Goal: Communication & Community: Answer question/provide support

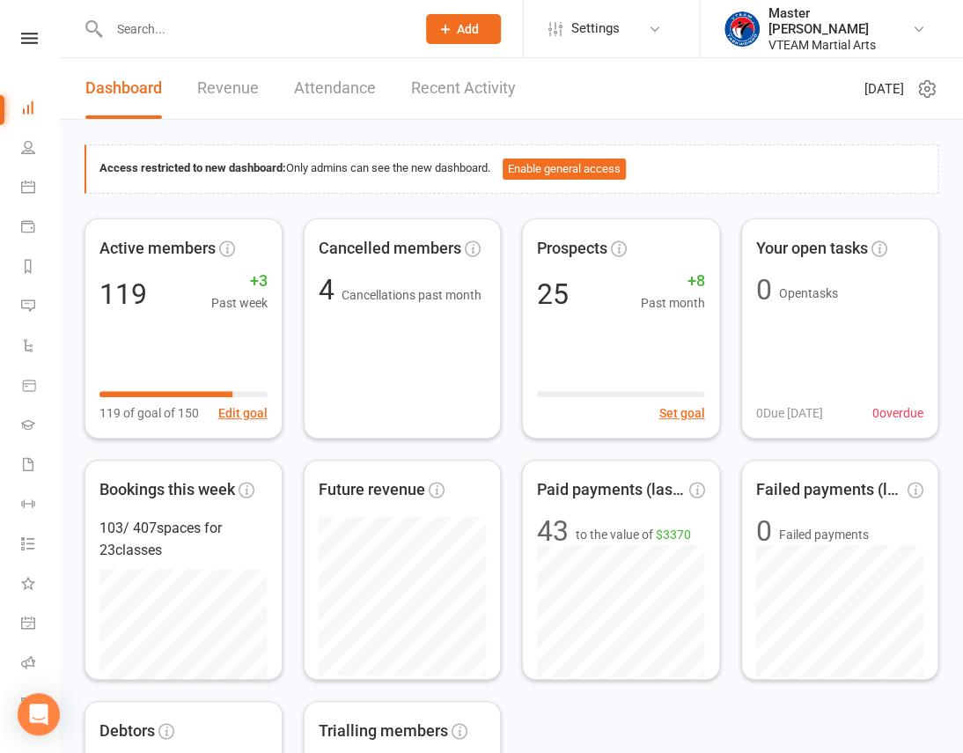
click at [33, 40] on link at bounding box center [29, 38] width 63 height 11
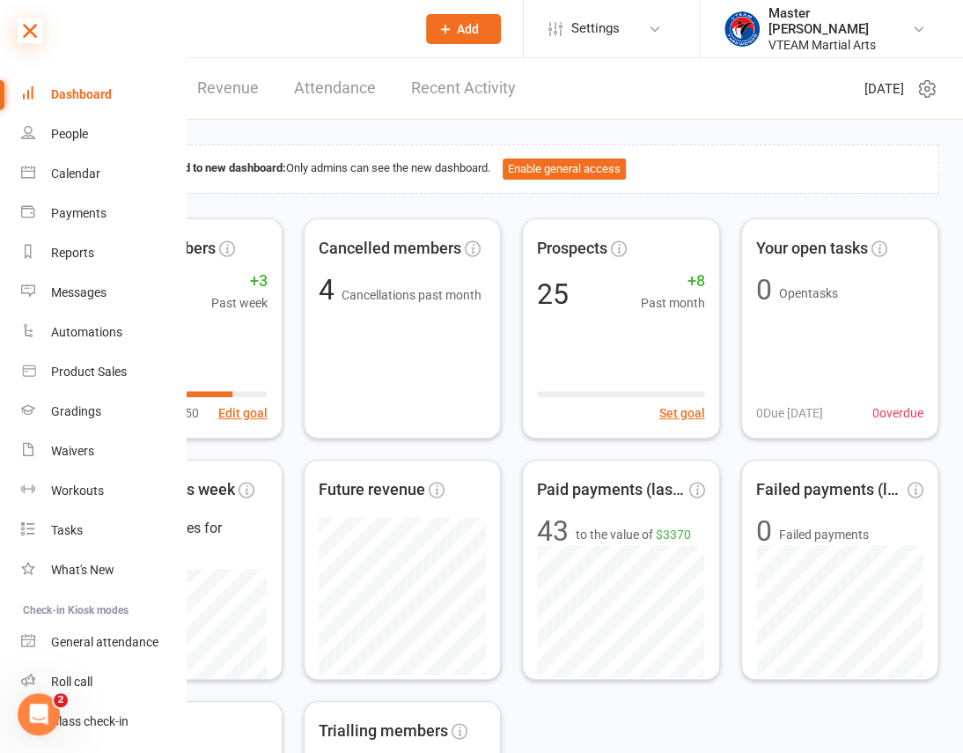
click at [33, 35] on icon at bounding box center [30, 30] width 25 height 25
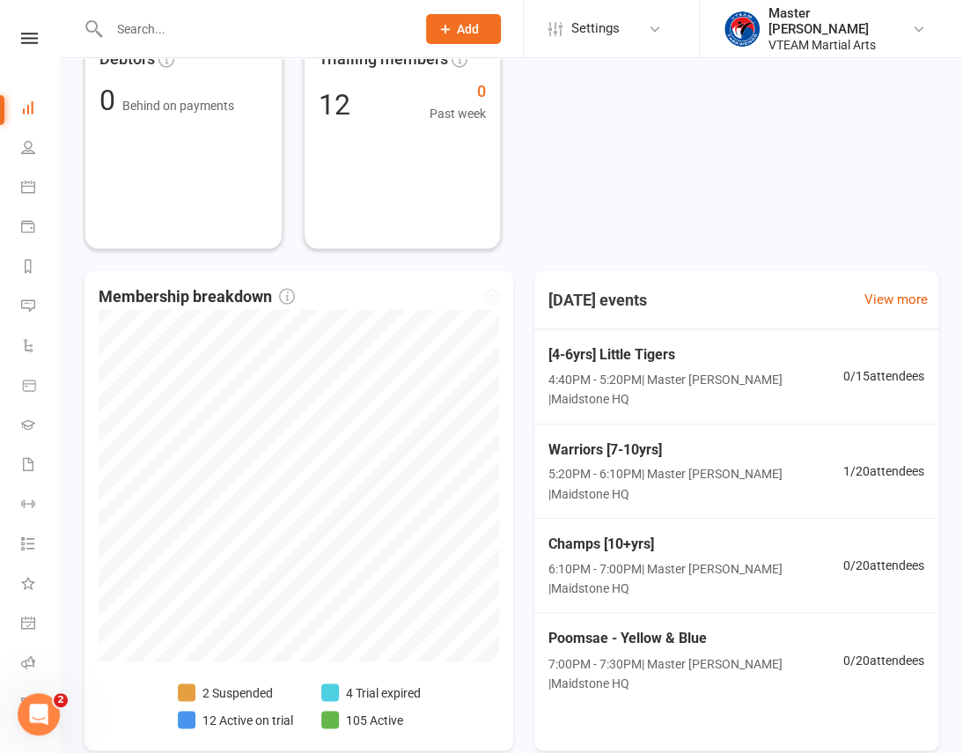
scroll to position [720, 0]
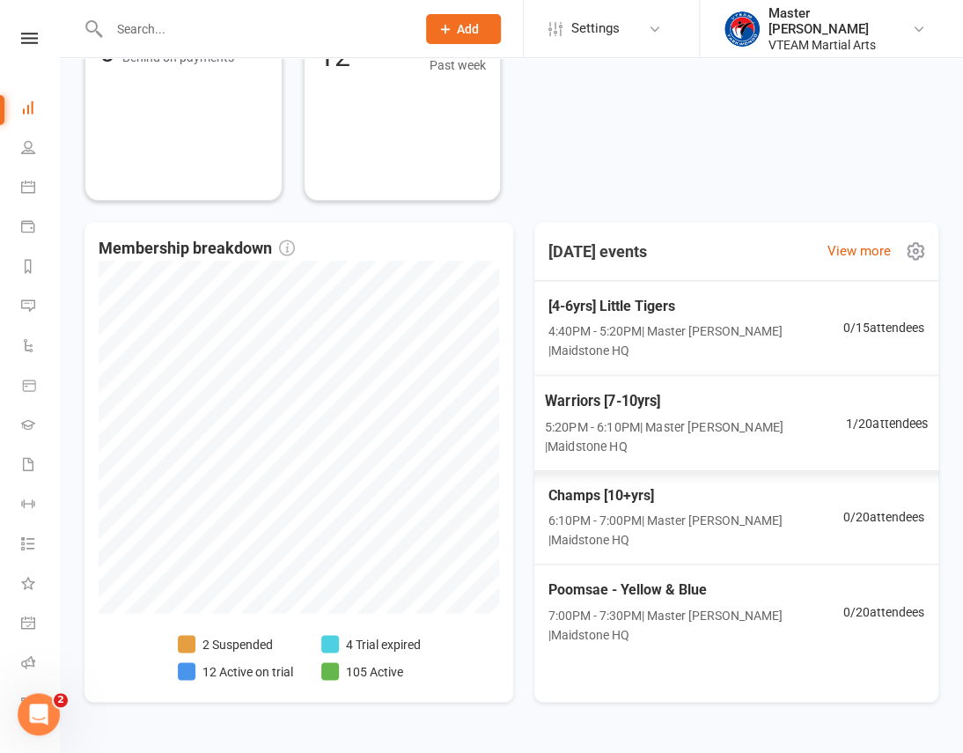
click at [723, 416] on span "5:20PM - 6:10PM | Master Eric Phan | Maidstone HQ" at bounding box center [695, 436] width 301 height 40
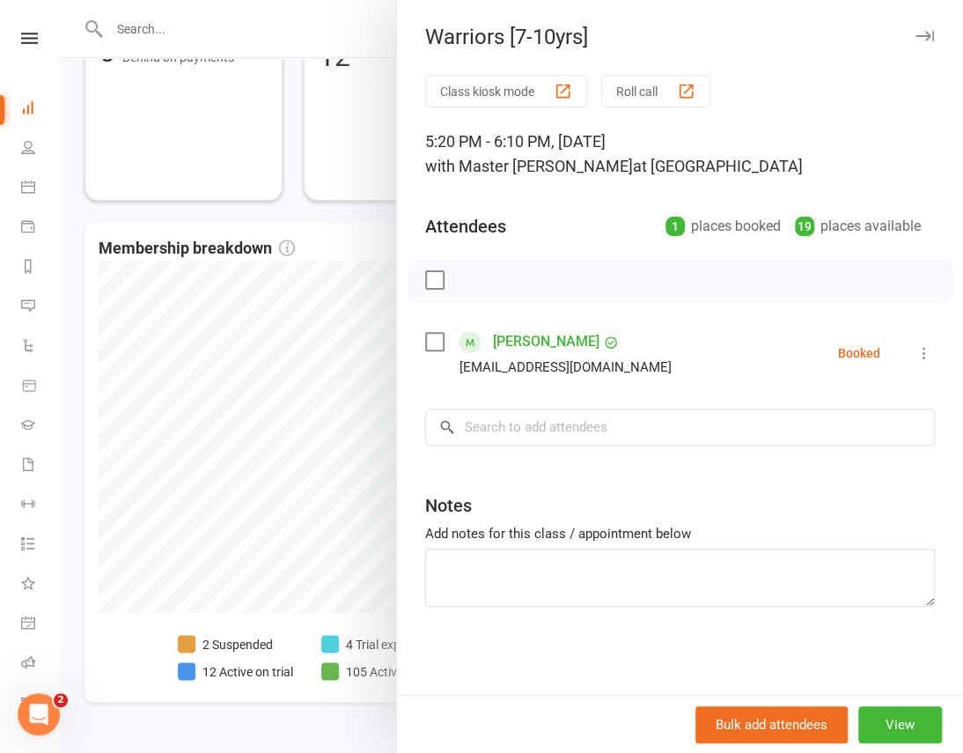
click at [338, 211] on div at bounding box center [511, 376] width 903 height 753
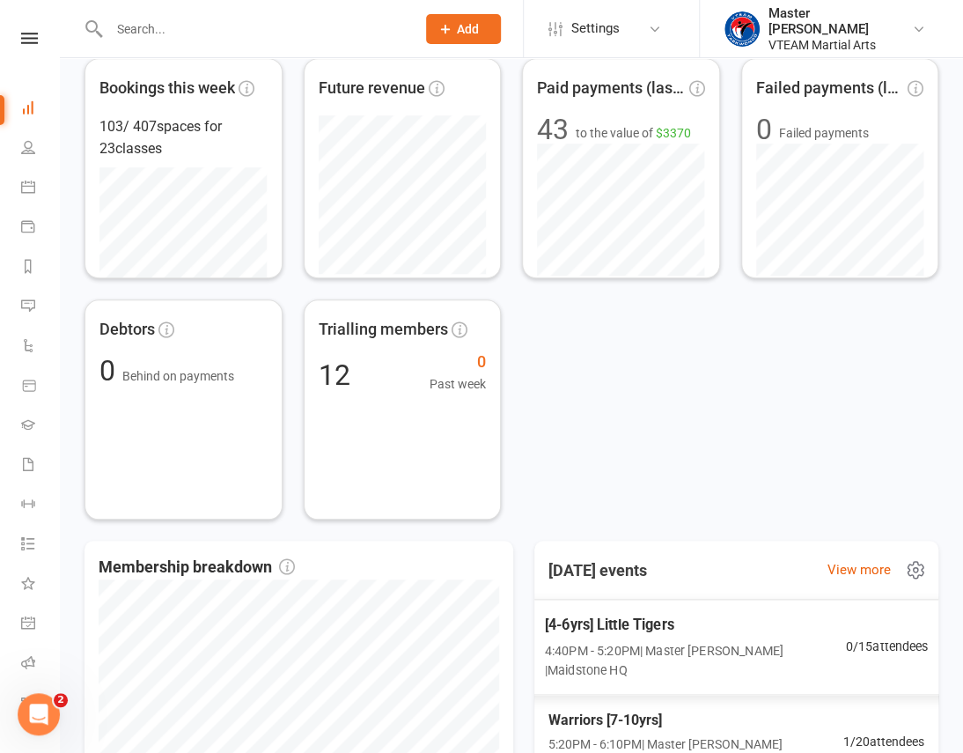
scroll to position [0, 0]
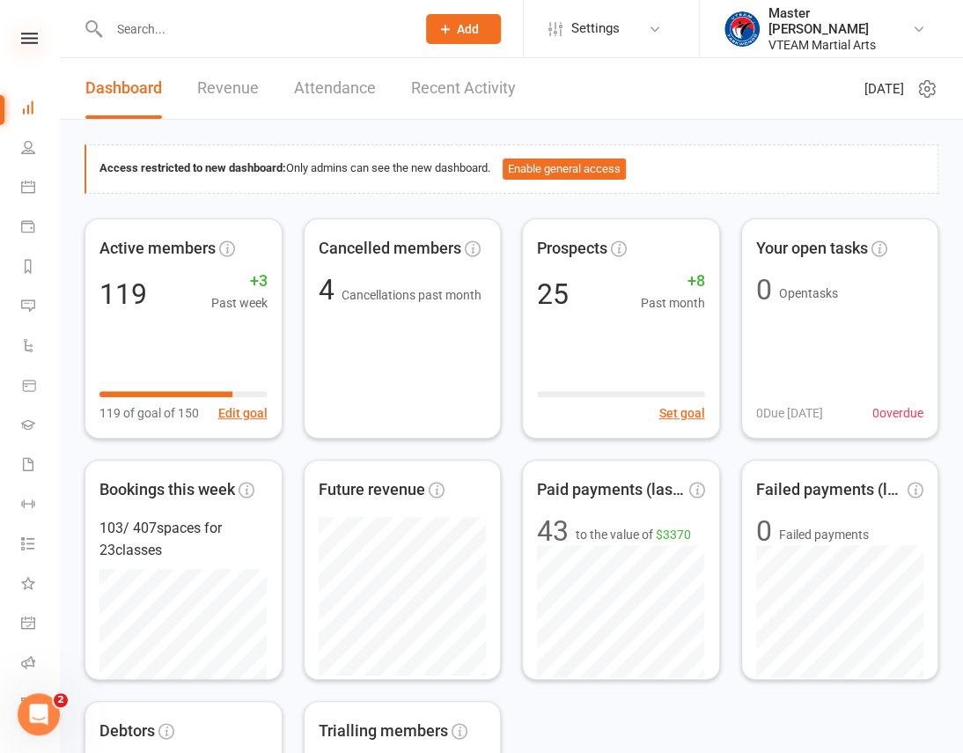
click at [22, 35] on icon at bounding box center [29, 38] width 17 height 11
click at [26, 43] on icon at bounding box center [29, 38] width 17 height 11
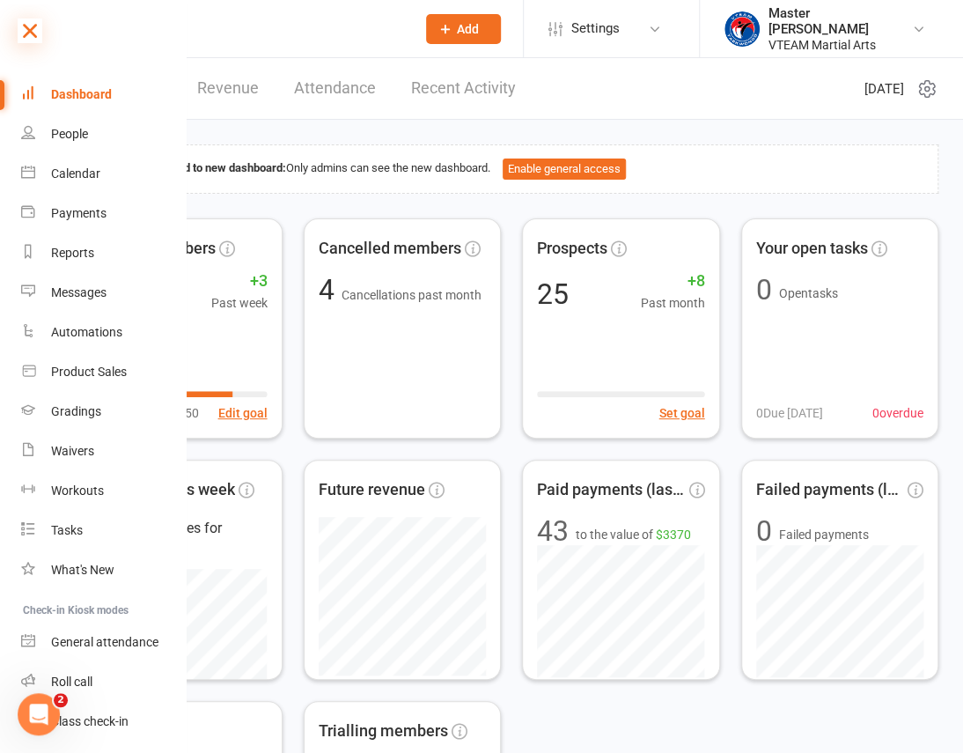
click at [39, 35] on icon at bounding box center [30, 30] width 25 height 25
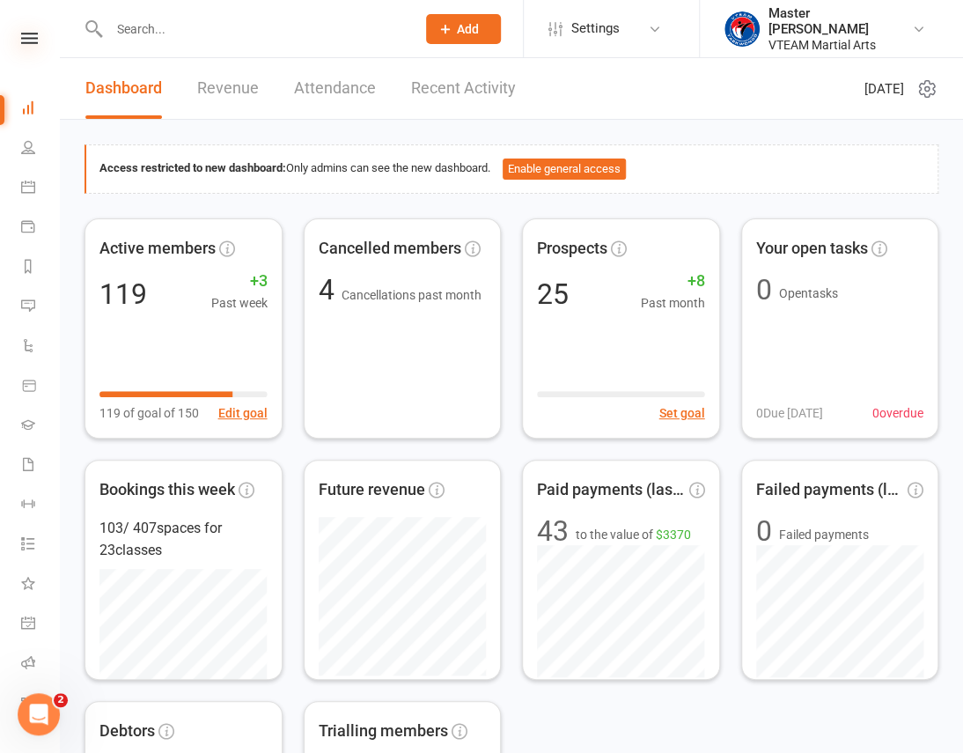
click at [26, 38] on icon at bounding box center [29, 38] width 17 height 11
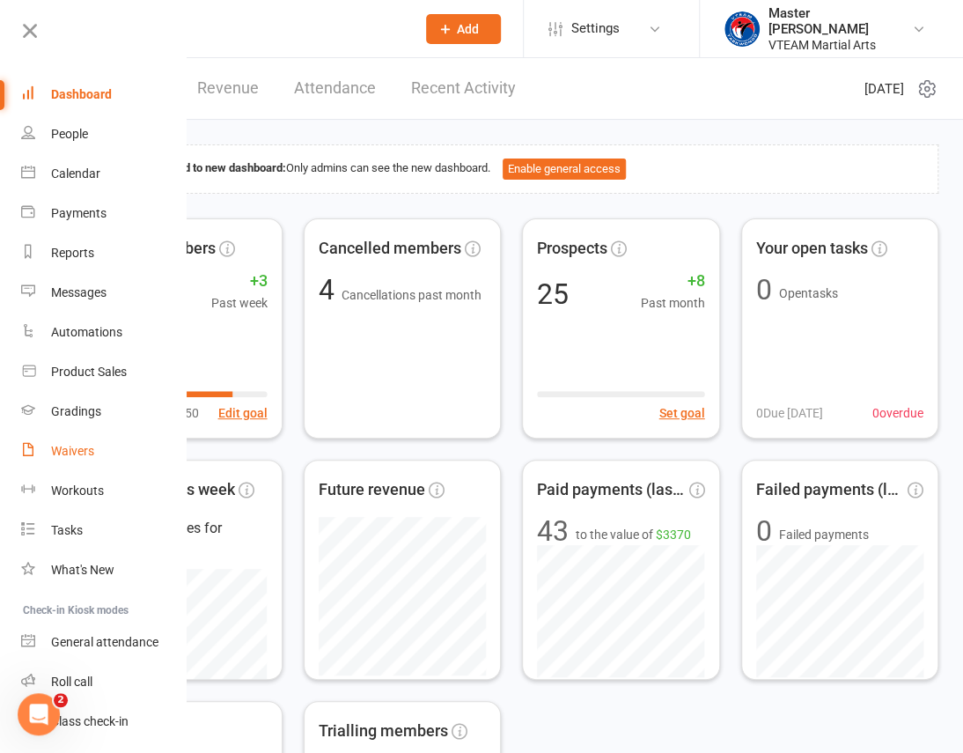
click at [101, 445] on link "Waivers" at bounding box center [104, 451] width 166 height 40
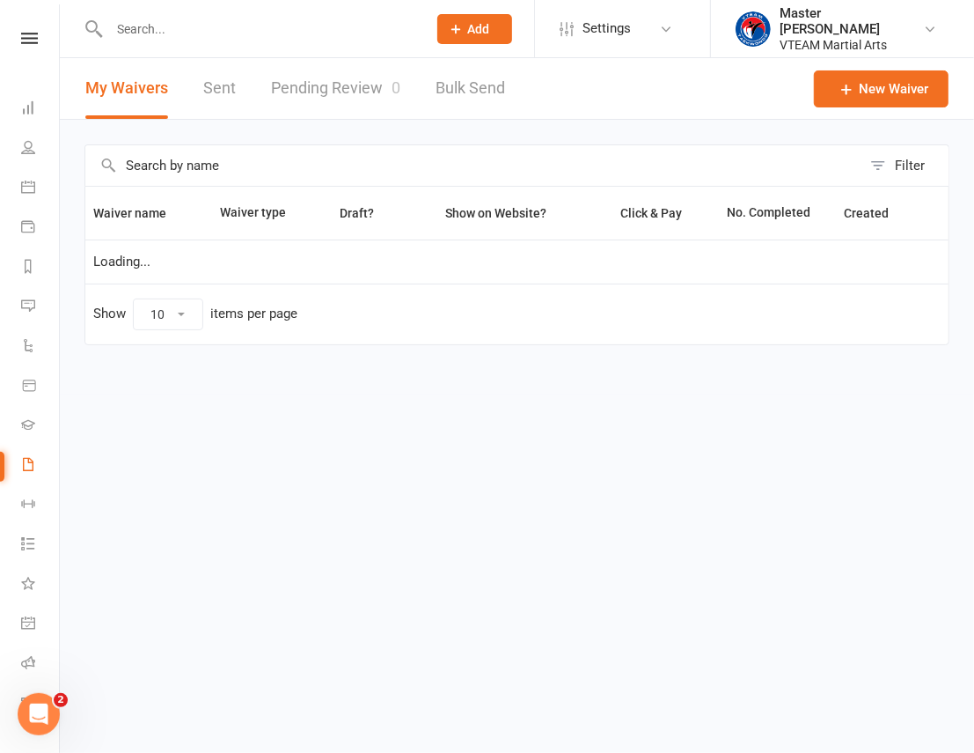
select select "100"
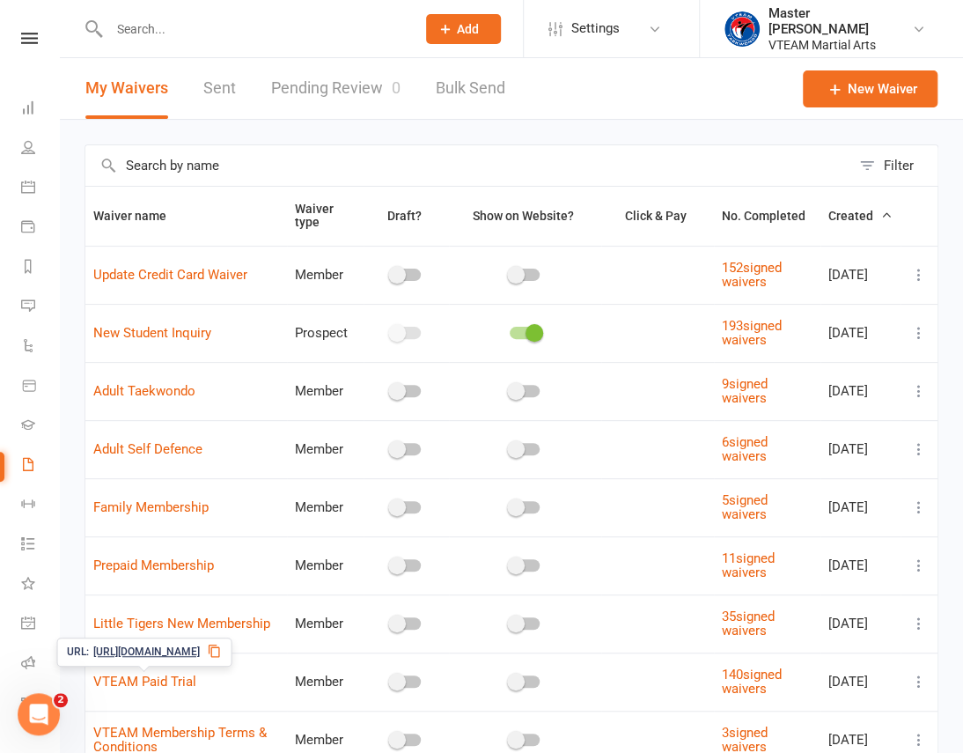
click at [221, 651] on icon at bounding box center [214, 650] width 14 height 14
click at [42, 36] on link at bounding box center [29, 38] width 63 height 11
select select "100"
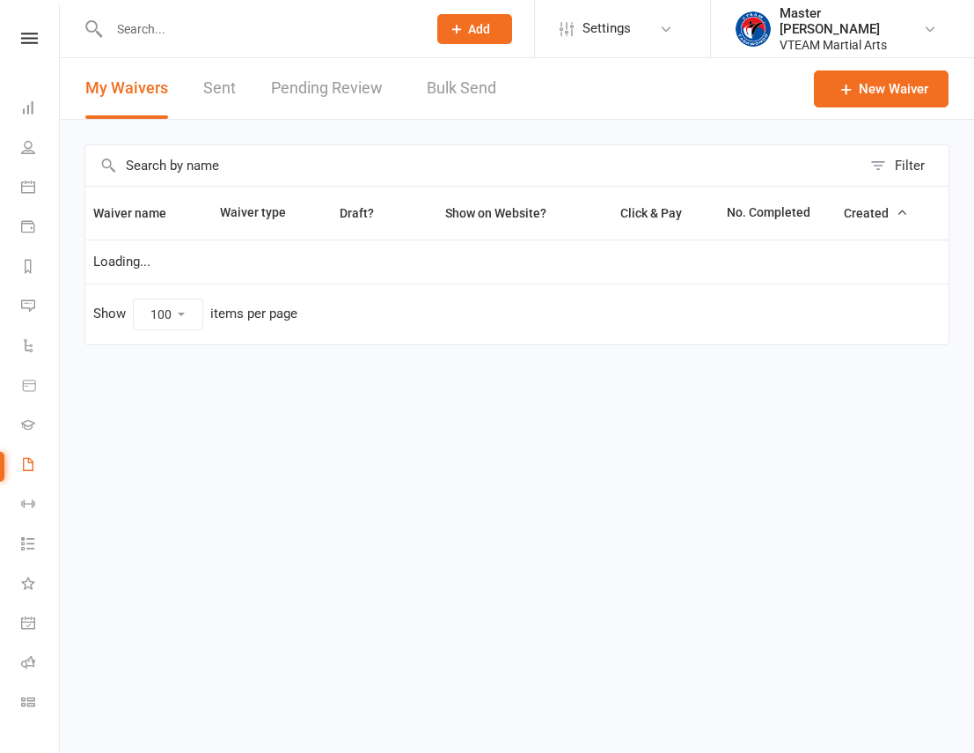
select select "100"
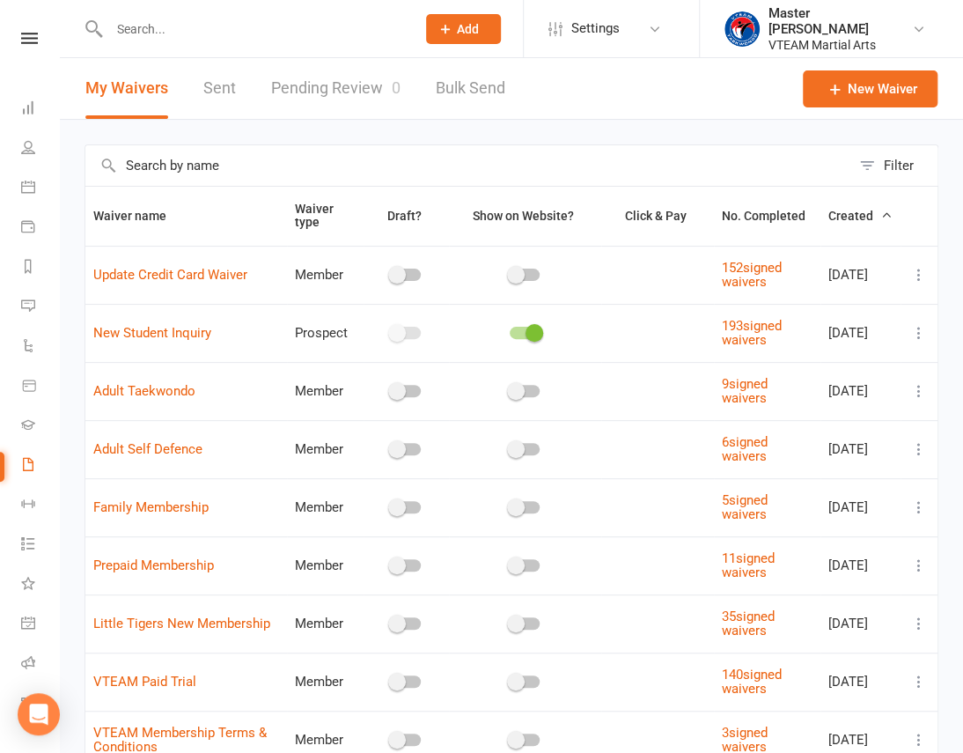
click at [34, 33] on link at bounding box center [29, 38] width 63 height 11
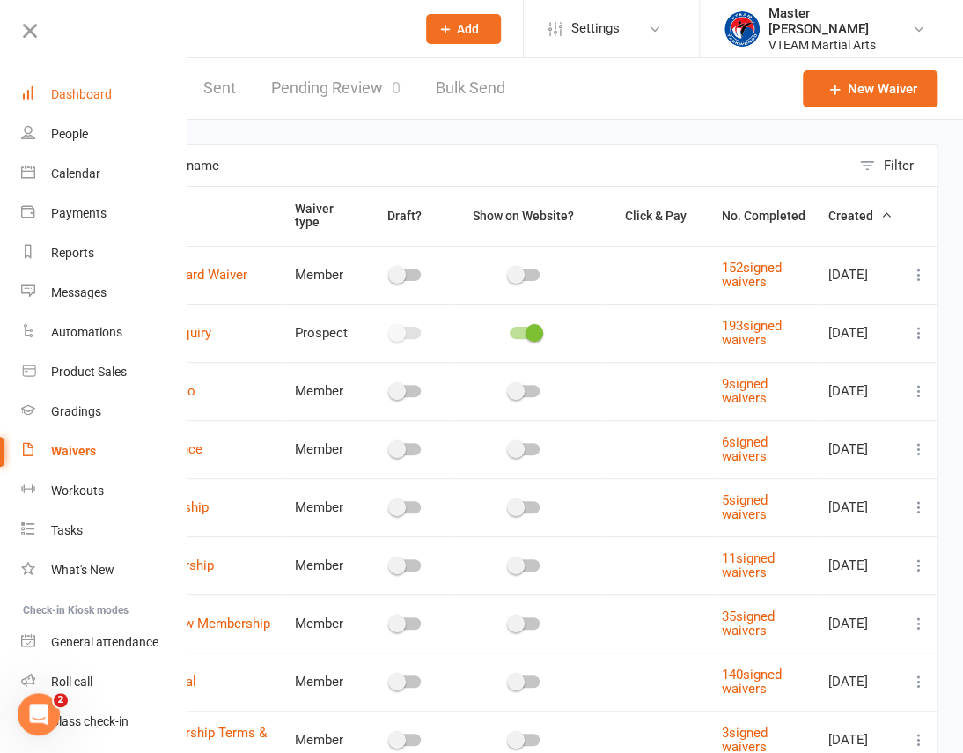
click at [76, 93] on div "Dashboard" at bounding box center [81, 94] width 61 height 14
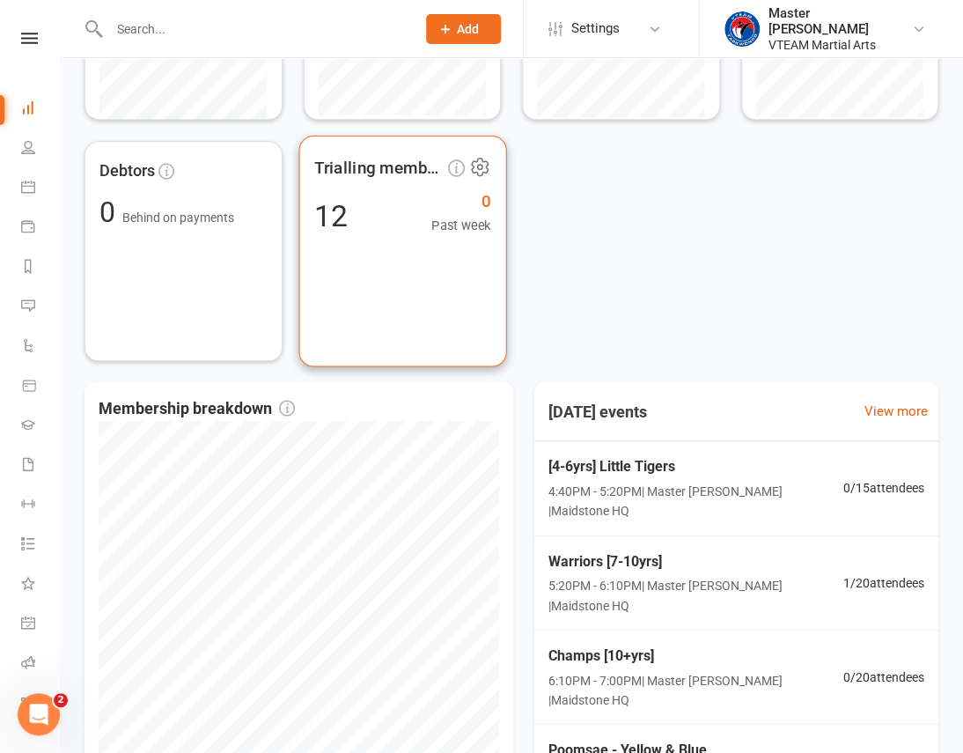
scroll to position [720, 0]
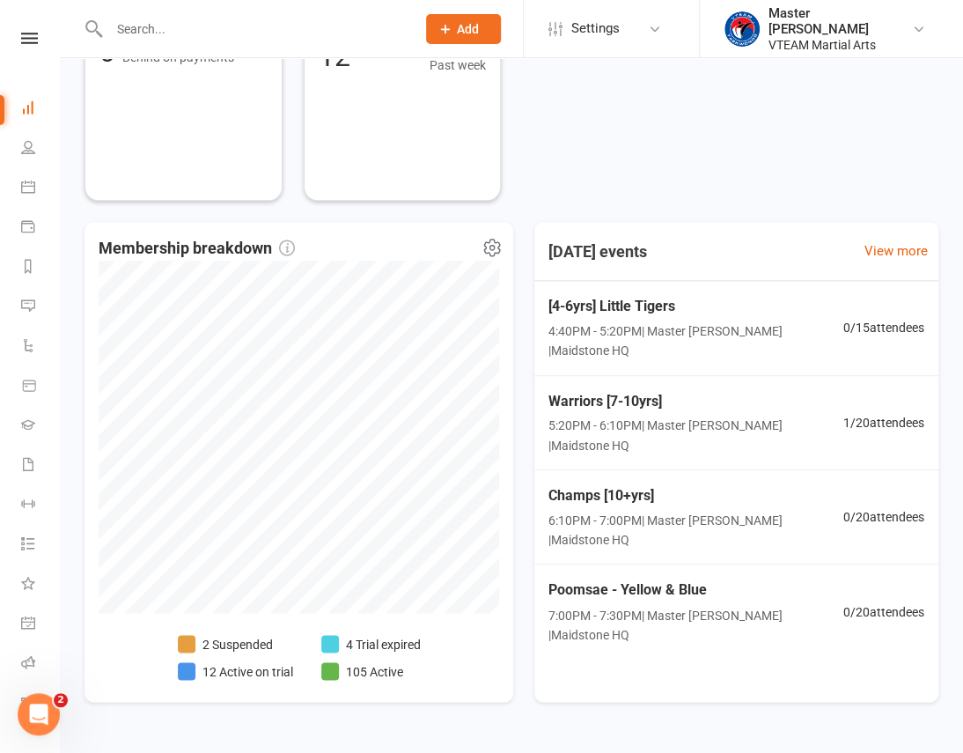
click at [404, 642] on li "4 Trial expired" at bounding box center [370, 643] width 99 height 19
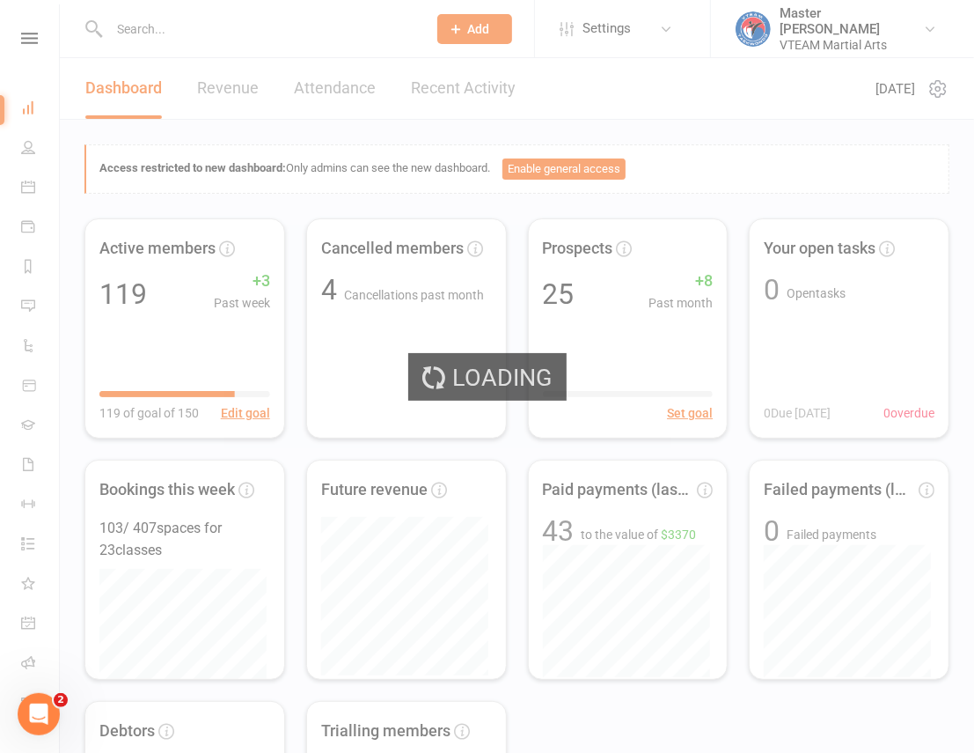
select select "trial_expired"
select select "100"
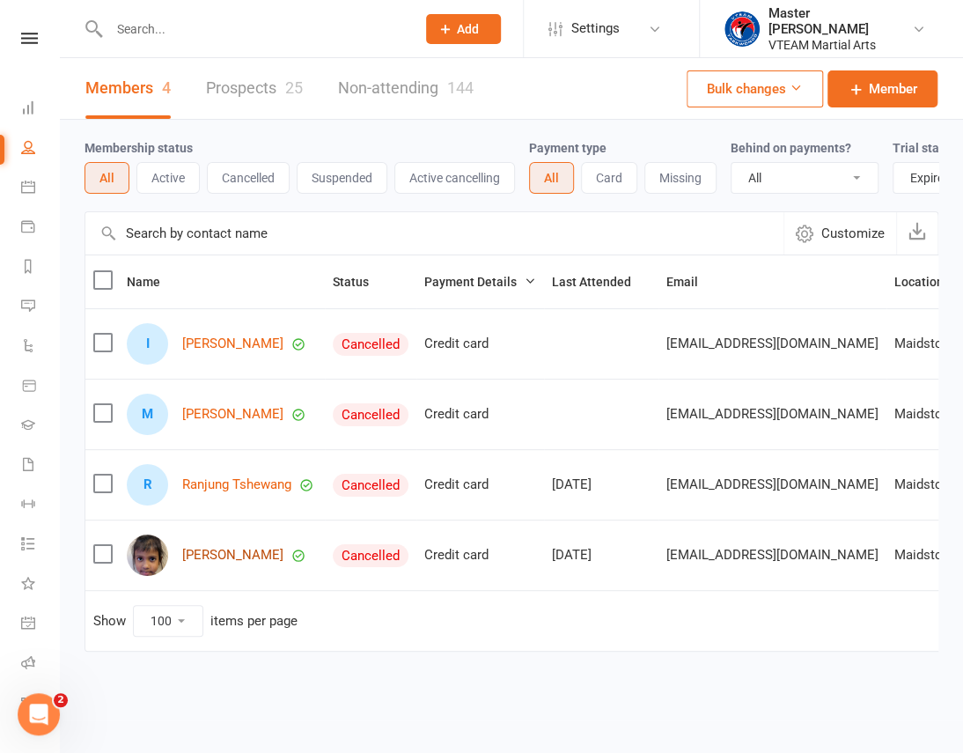
click at [232, 563] on link "[PERSON_NAME]" at bounding box center [232, 555] width 101 height 15
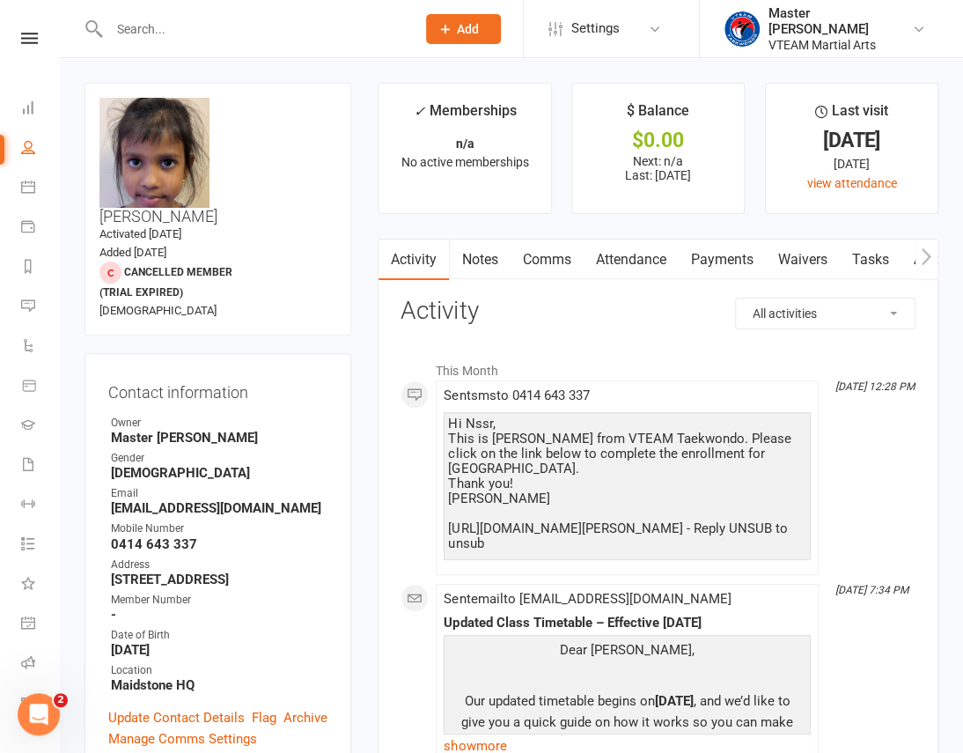
click at [544, 255] on link "Comms" at bounding box center [546, 259] width 73 height 40
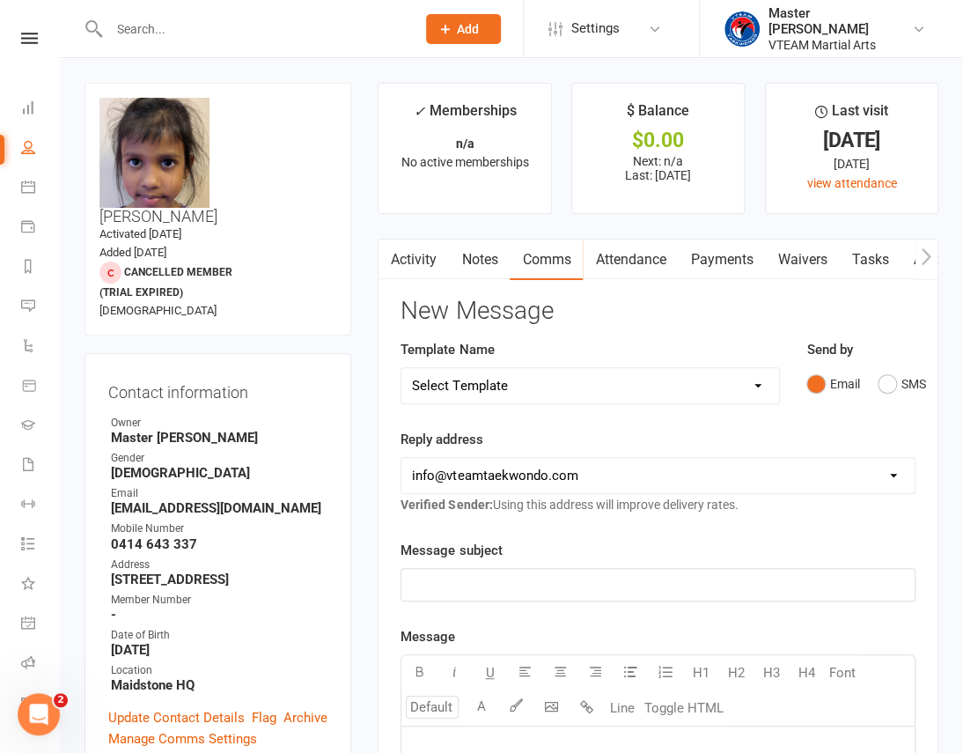
click at [585, 388] on select "Select Template [Email] 2 days after trial [Email] 3-4 days after trial [Email]…" at bounding box center [590, 385] width 378 height 35
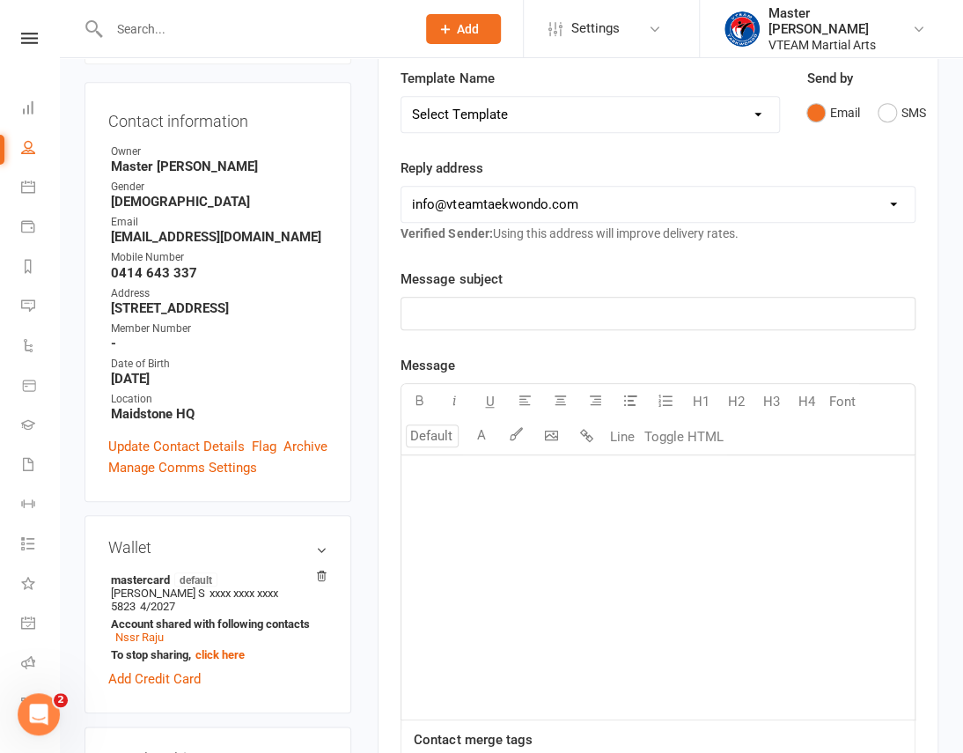
scroll to position [158, 0]
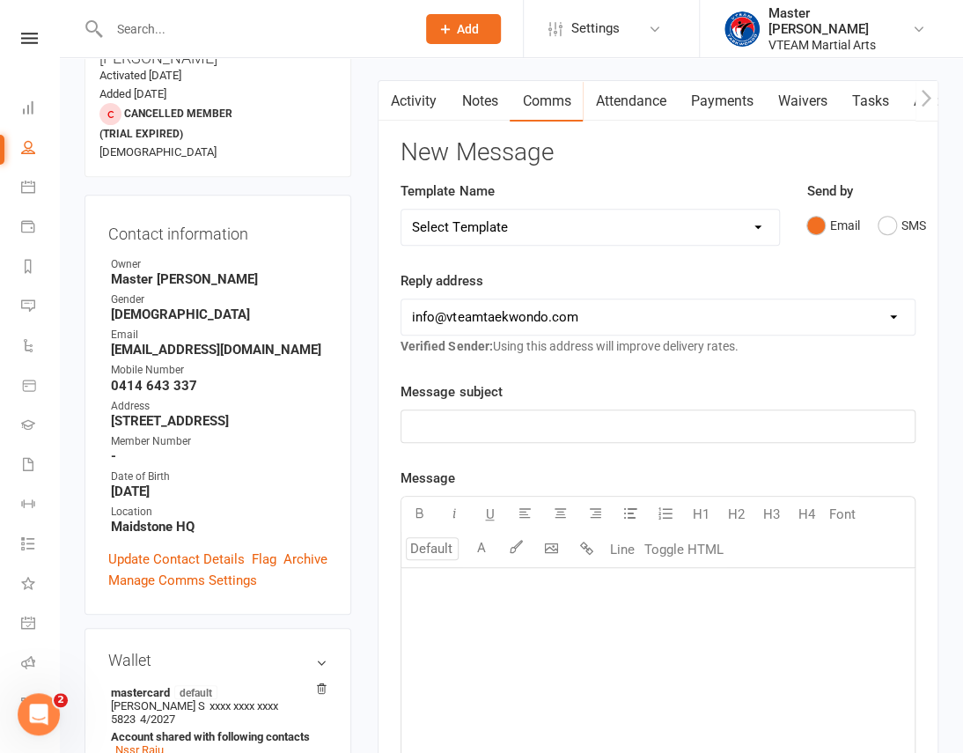
click at [714, 210] on select "Select Template [Email] 2 days after trial [Email] 3-4 days after trial [Email]…" at bounding box center [590, 227] width 378 height 35
click at [401, 210] on select "Select Template [Email] 2 days after trial [Email] 3-4 days after trial [Email]…" at bounding box center [590, 227] width 378 height 35
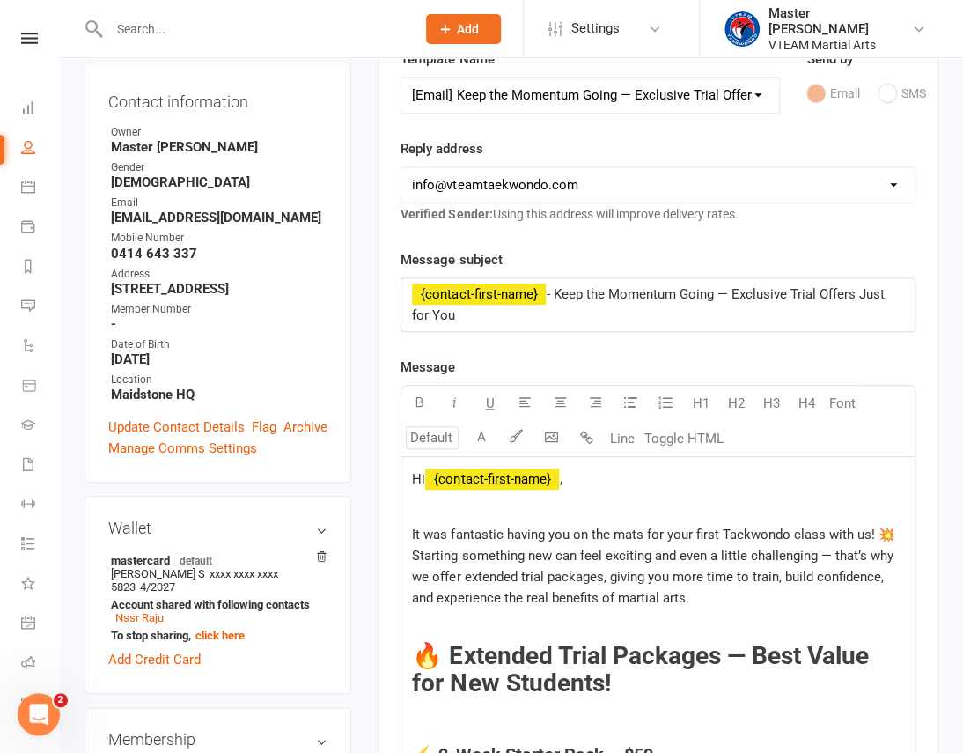
scroll to position [318, 0]
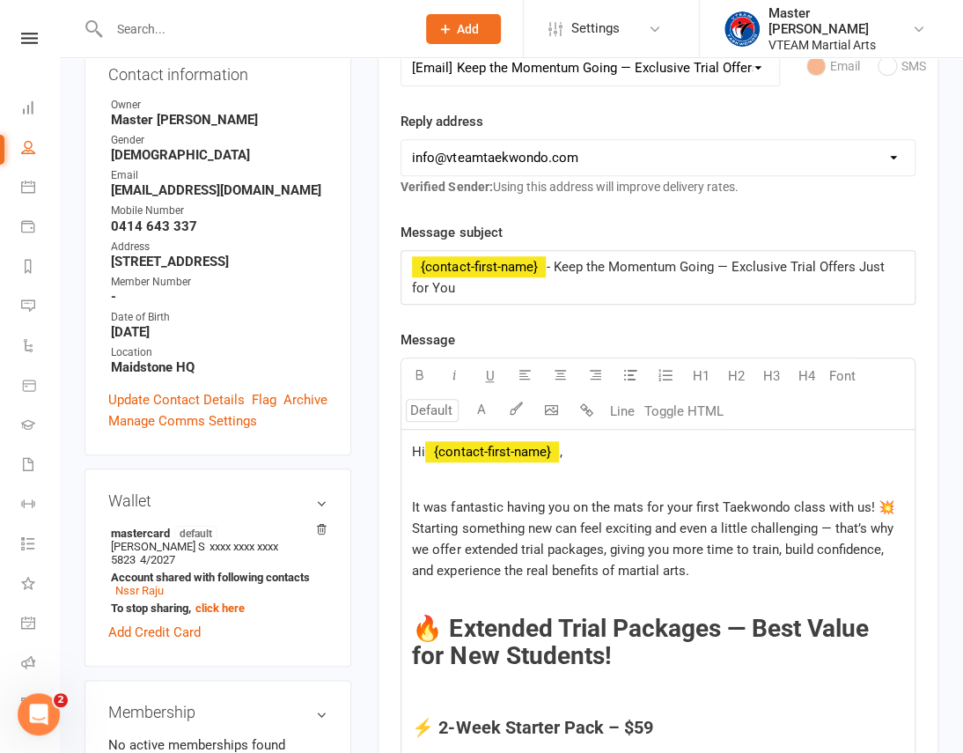
click at [651, 154] on select "hello@clubworx.com info@vteamtaekwondo.com" at bounding box center [657, 157] width 513 height 35
click at [642, 70] on select "Select Template [Email] 2 days after trial [Email] 3-4 days after trial [Email]…" at bounding box center [590, 67] width 378 height 35
click at [401, 50] on select "Select Template [Email] 2 days after trial [Email] 3-4 days after trial [Email]…" at bounding box center [590, 67] width 378 height 35
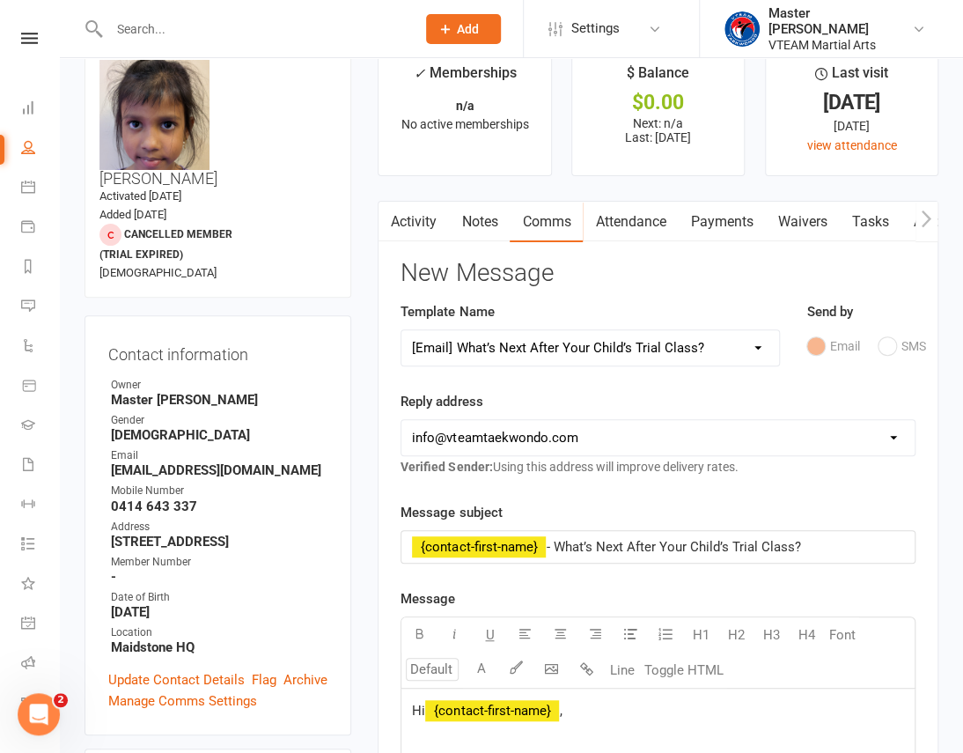
scroll to position [0, 0]
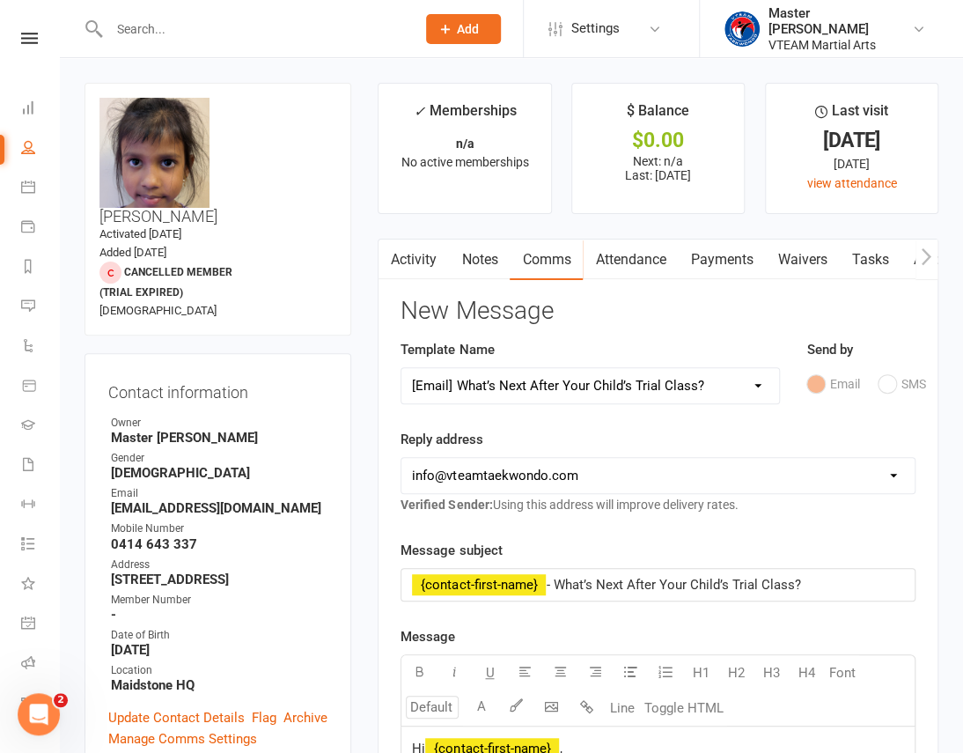
click at [680, 388] on select "Select Template [Email] 2 days after trial [Email] 3-4 days after trial [Email]…" at bounding box center [590, 385] width 378 height 35
select select "198"
click at [401, 368] on select "Select Template [Email] 2 days after trial [Email] 3-4 days after trial [Email]…" at bounding box center [590, 385] width 378 height 35
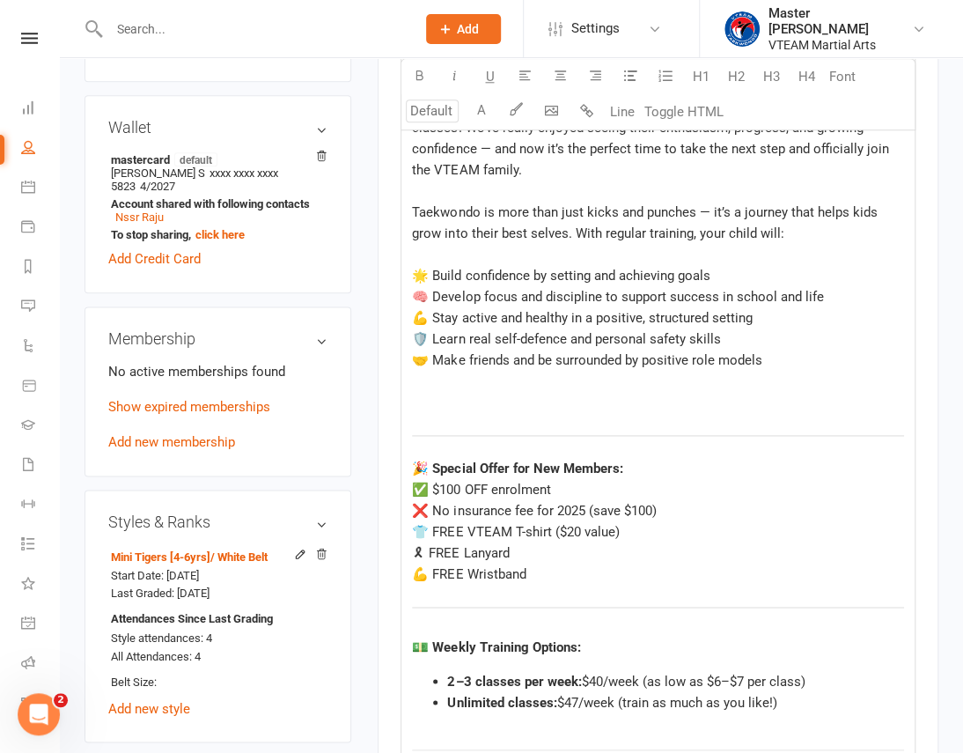
scroll to position [720, 0]
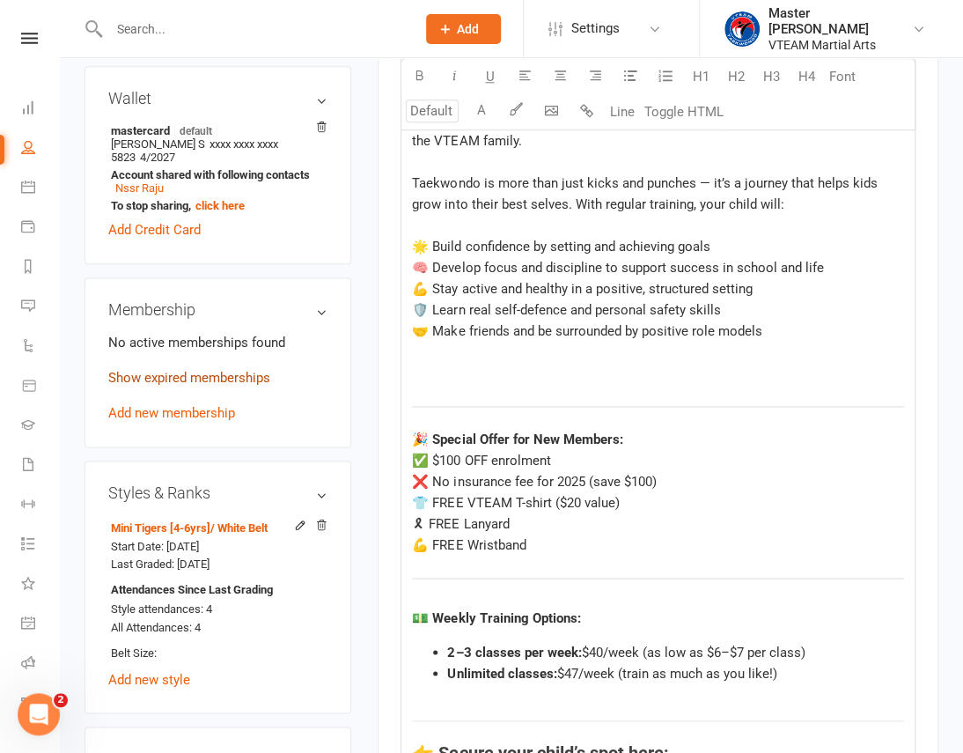
click at [248, 370] on link "Show expired memberships" at bounding box center [189, 378] width 162 height 16
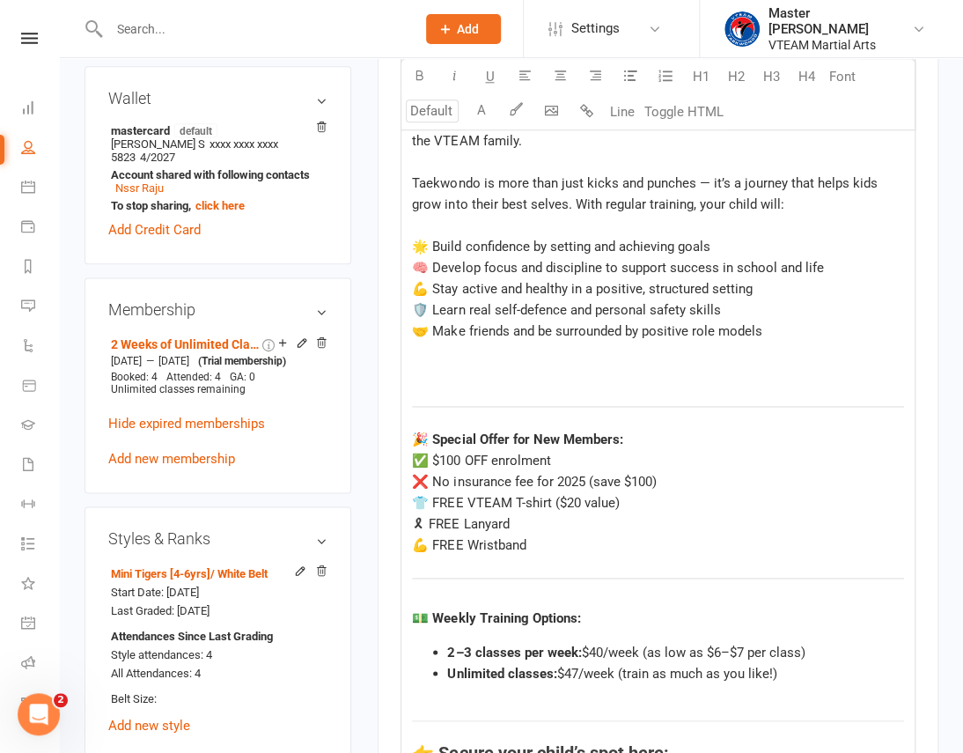
click at [538, 500] on span "👕 FREE VTEAM T-shirt ($20 value)" at bounding box center [515, 503] width 207 height 16
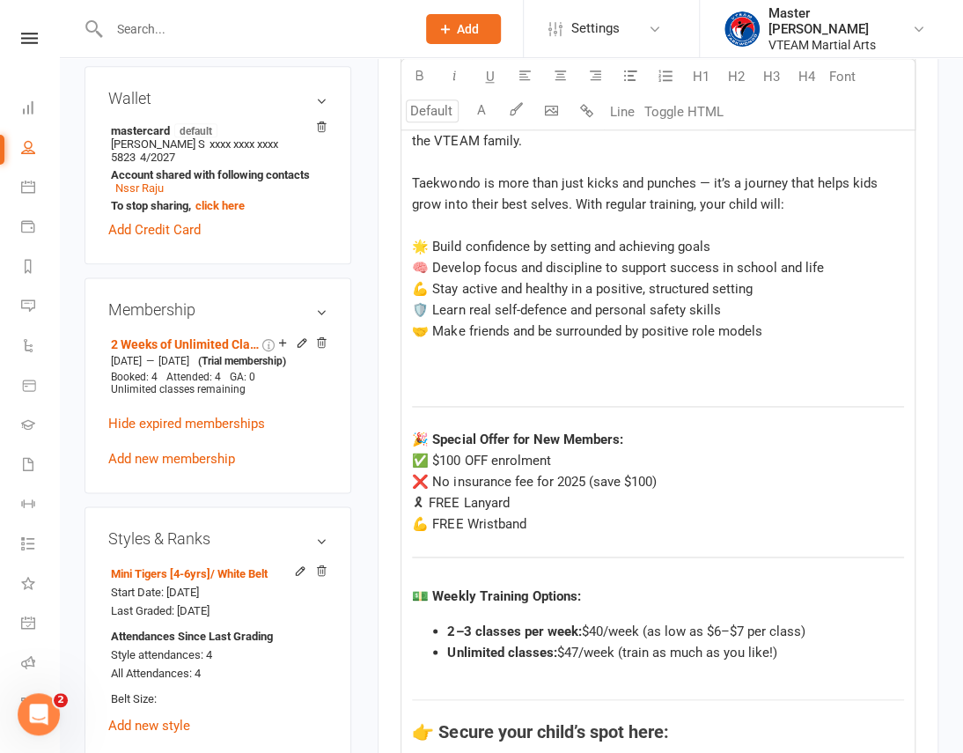
scroll to position [1120, 0]
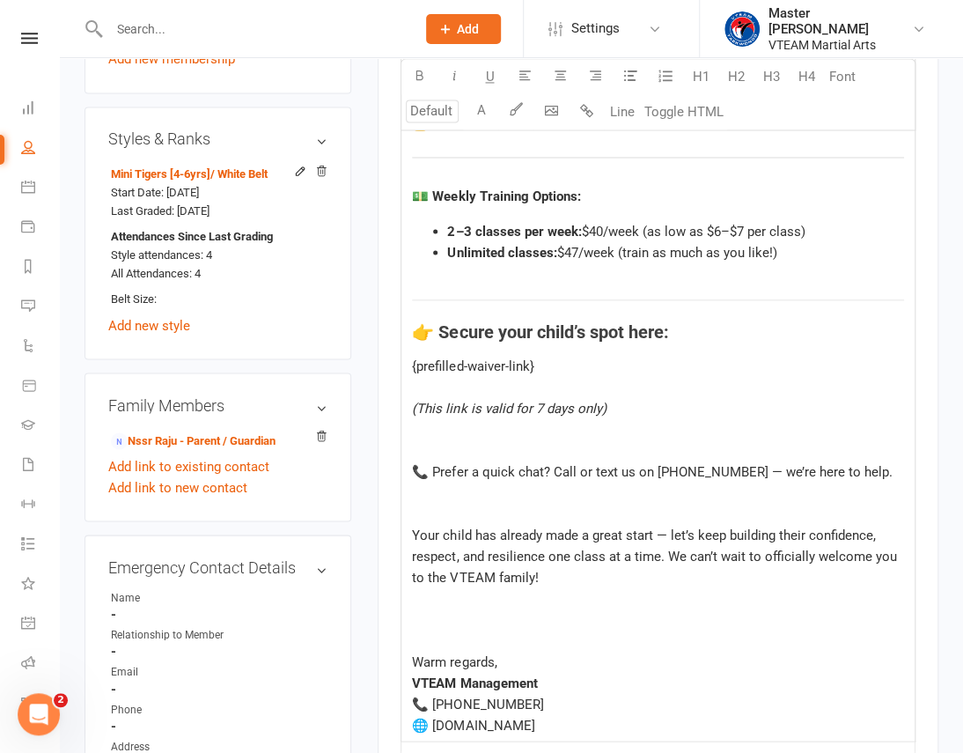
drag, startPoint x: 713, startPoint y: 229, endPoint x: 740, endPoint y: 257, distance: 39.2
click at [713, 229] on span "$40/week (as low as $6–$7 per class)" at bounding box center [693, 231] width 224 height 16
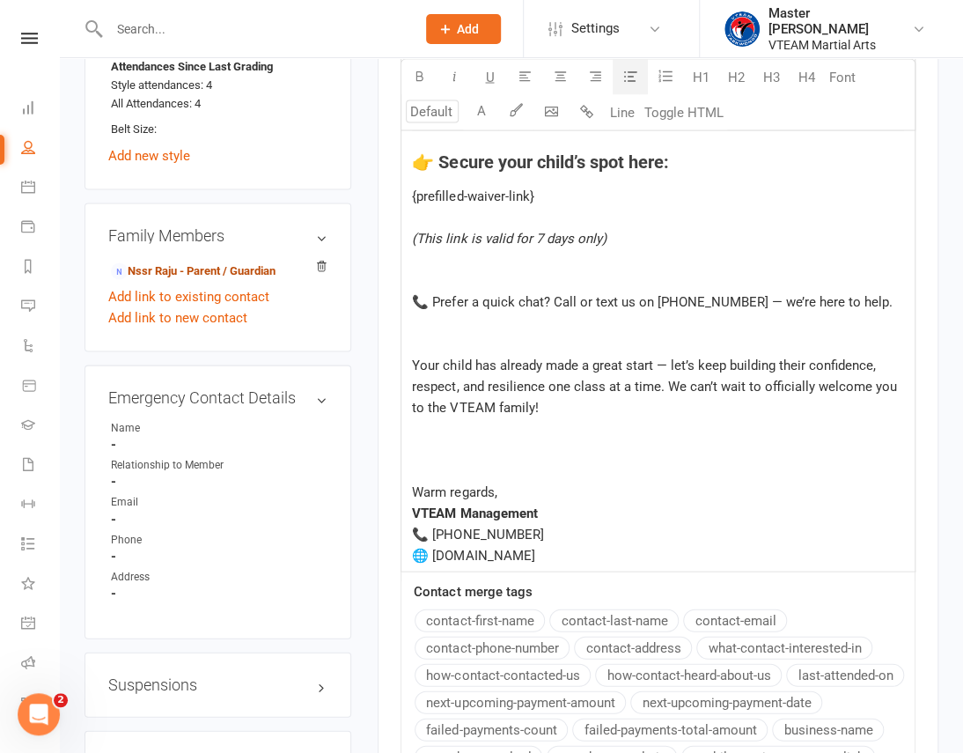
scroll to position [1280, 0]
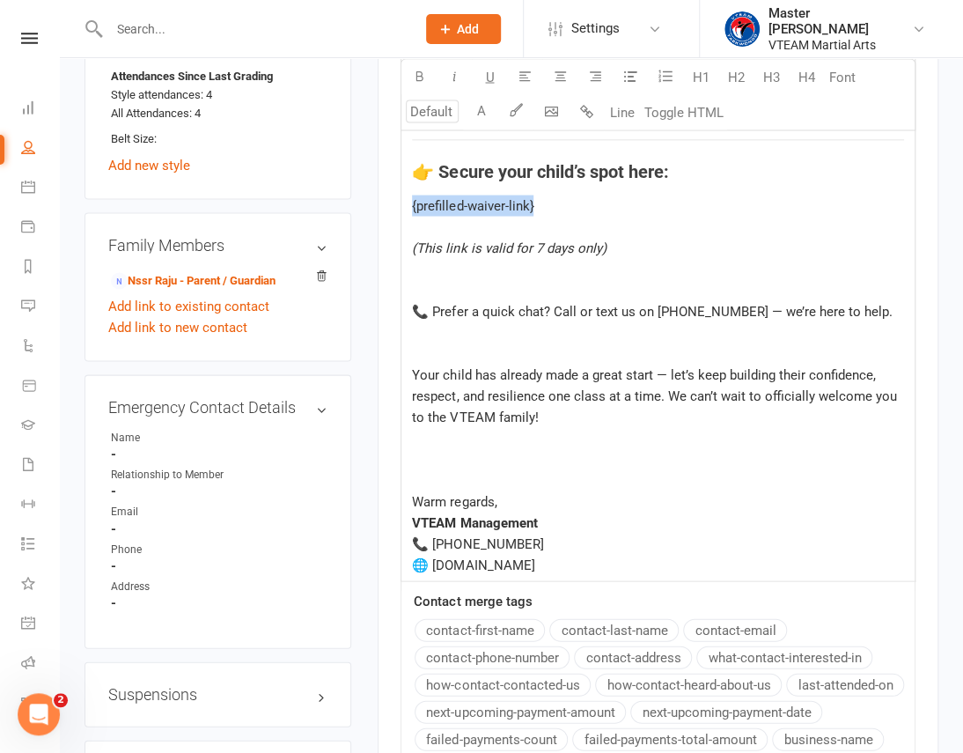
drag, startPoint x: 498, startPoint y: 202, endPoint x: 404, endPoint y: 200, distance: 94.2
click at [404, 200] on div "Hi ﻿ {contact-first-name} , ﻿ It’s been such a pleasure having your child join …" at bounding box center [657, 13] width 513 height 1135
drag, startPoint x: 666, startPoint y: 203, endPoint x: 411, endPoint y: 211, distance: 255.4
click at [412, 211] on div "[URL][DOMAIN_NAME][PERSON_NAME]" at bounding box center [658, 205] width 492 height 21
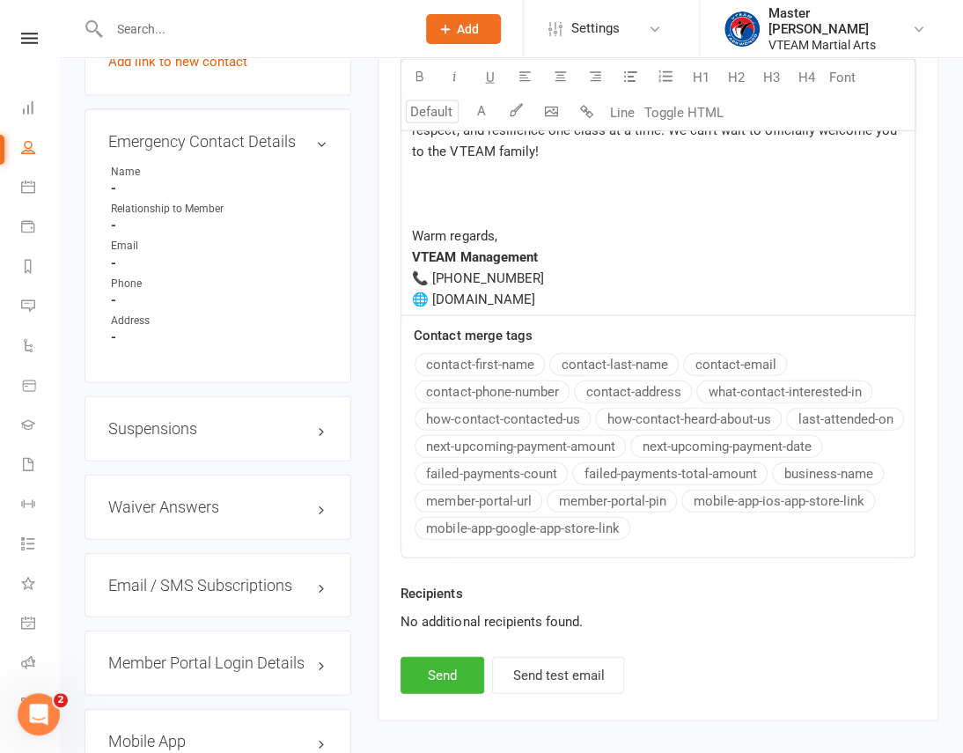
scroll to position [1658, 0]
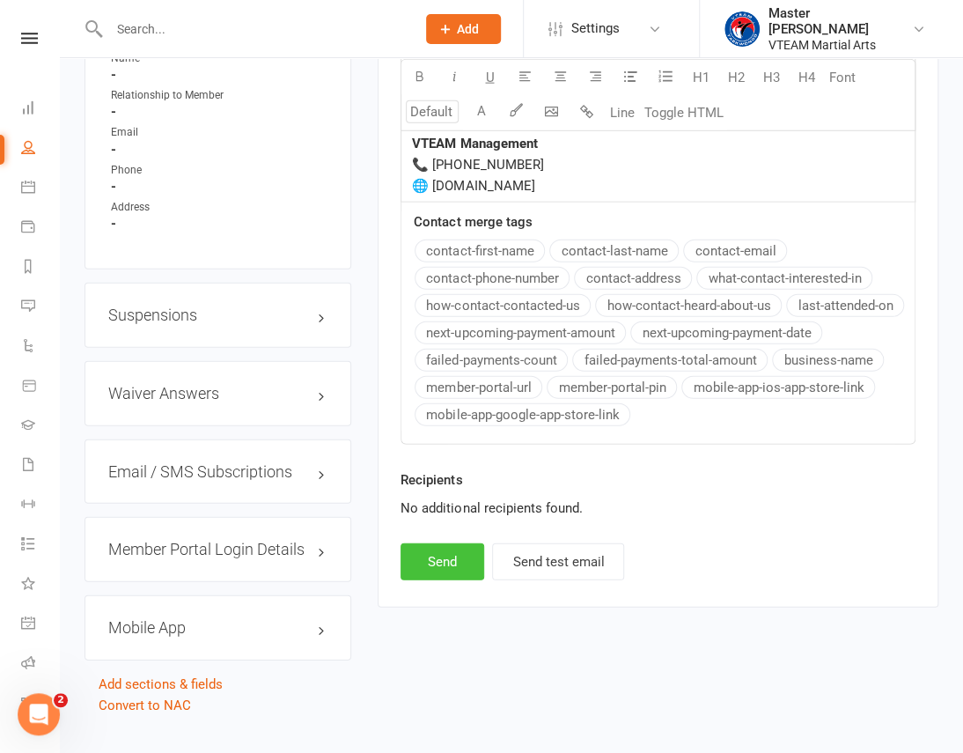
click at [442, 555] on button "Send" at bounding box center [443, 561] width 84 height 37
select select
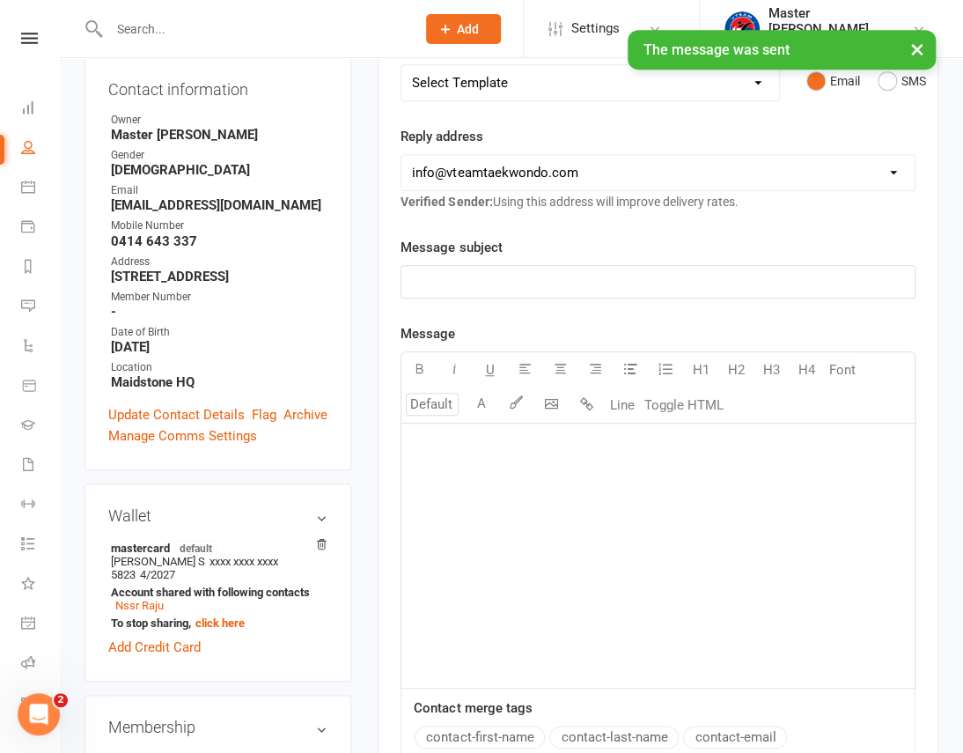
scroll to position [218, 0]
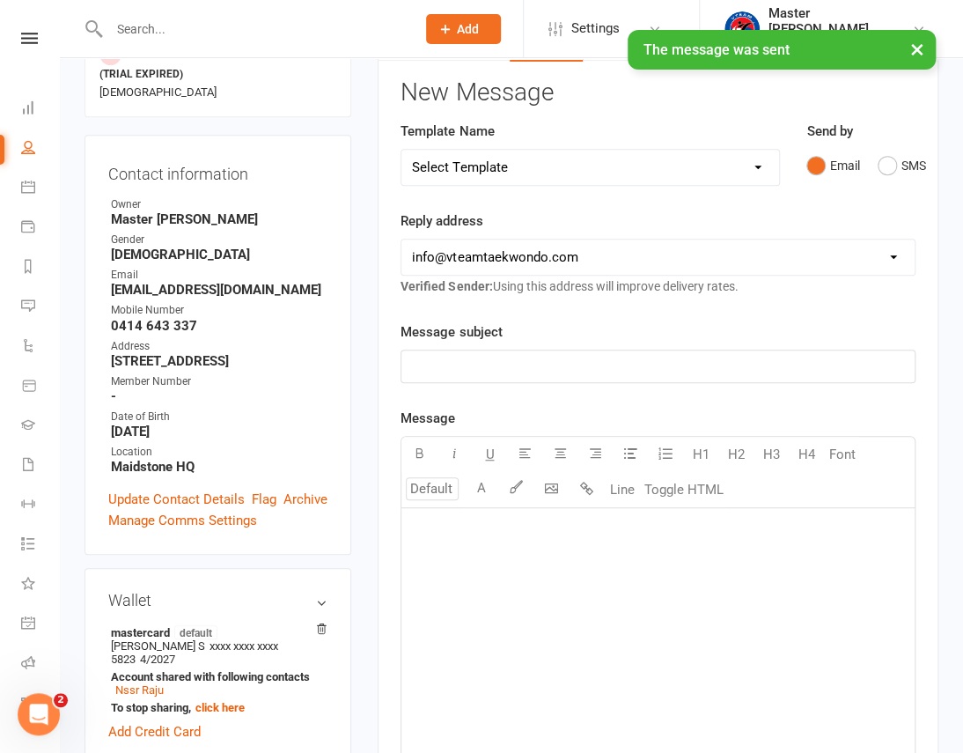
click at [22, 30] on div "× The message was sent" at bounding box center [470, 30] width 940 height 0
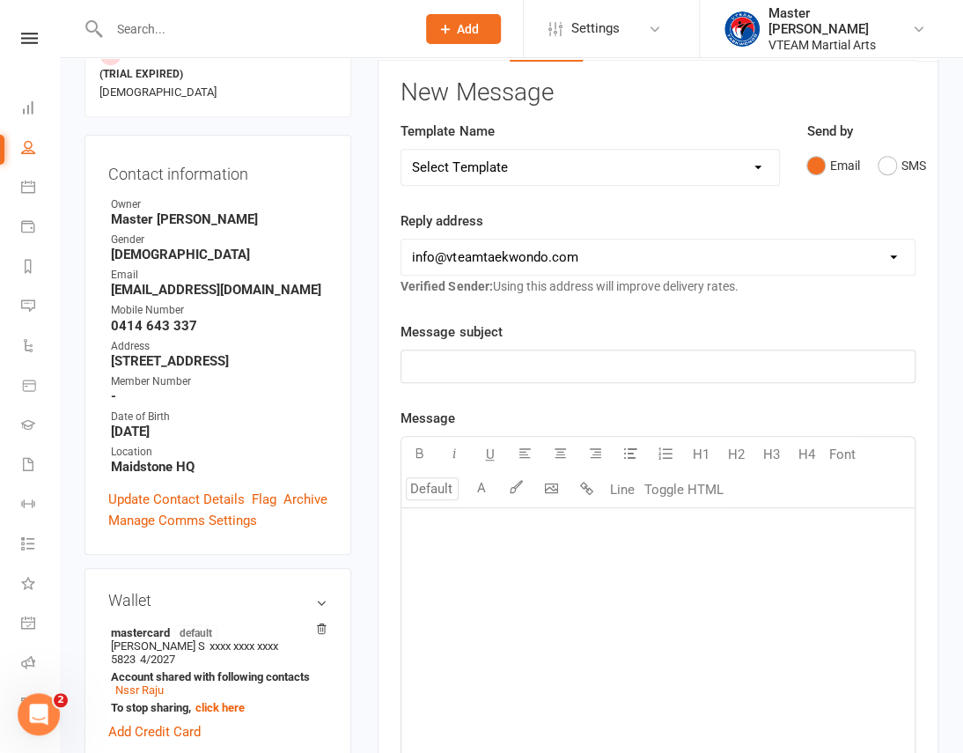
click at [22, 34] on icon at bounding box center [29, 38] width 17 height 11
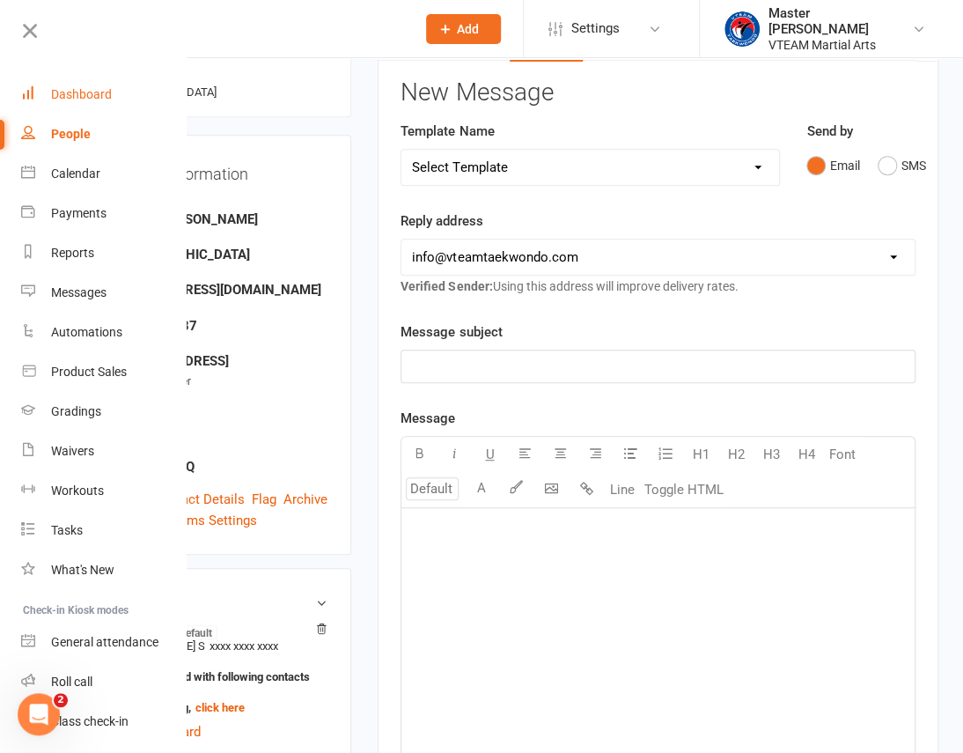
click at [79, 98] on div "Dashboard" at bounding box center [81, 94] width 61 height 14
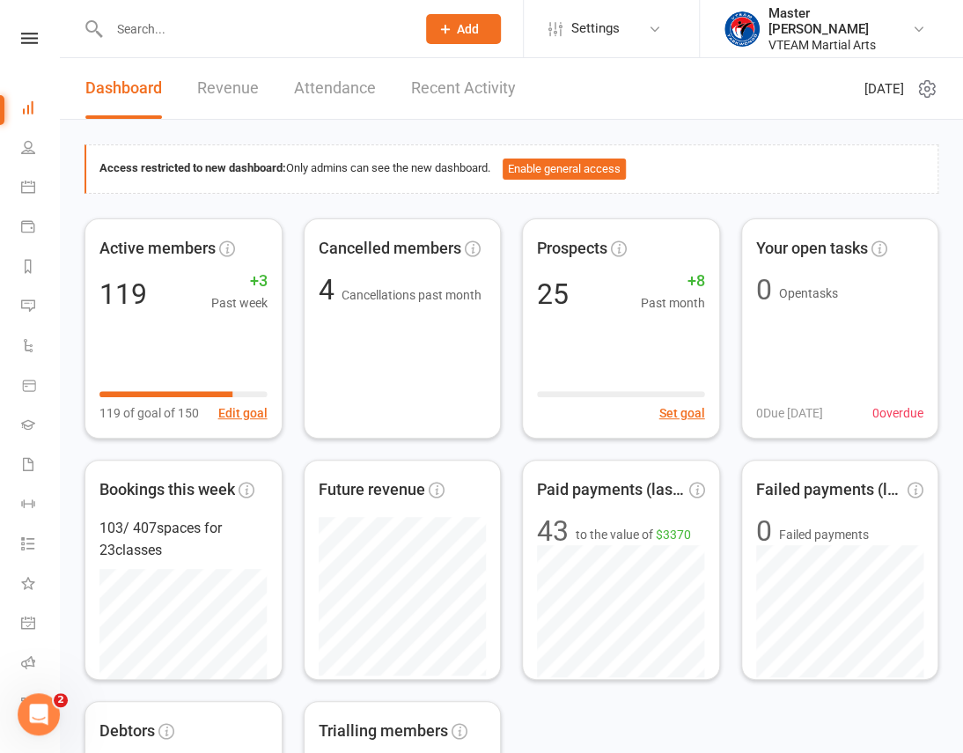
click at [205, 34] on input "text" at bounding box center [253, 29] width 299 height 25
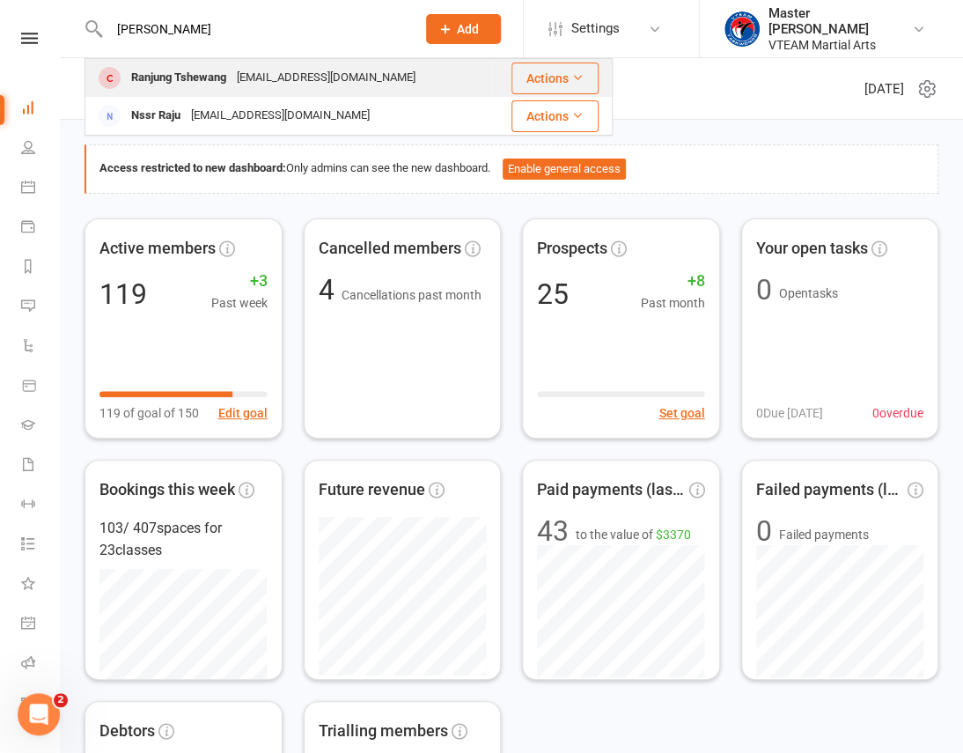
type input "ranju"
click at [256, 79] on div "petskin11@hotmail.com" at bounding box center [326, 78] width 189 height 26
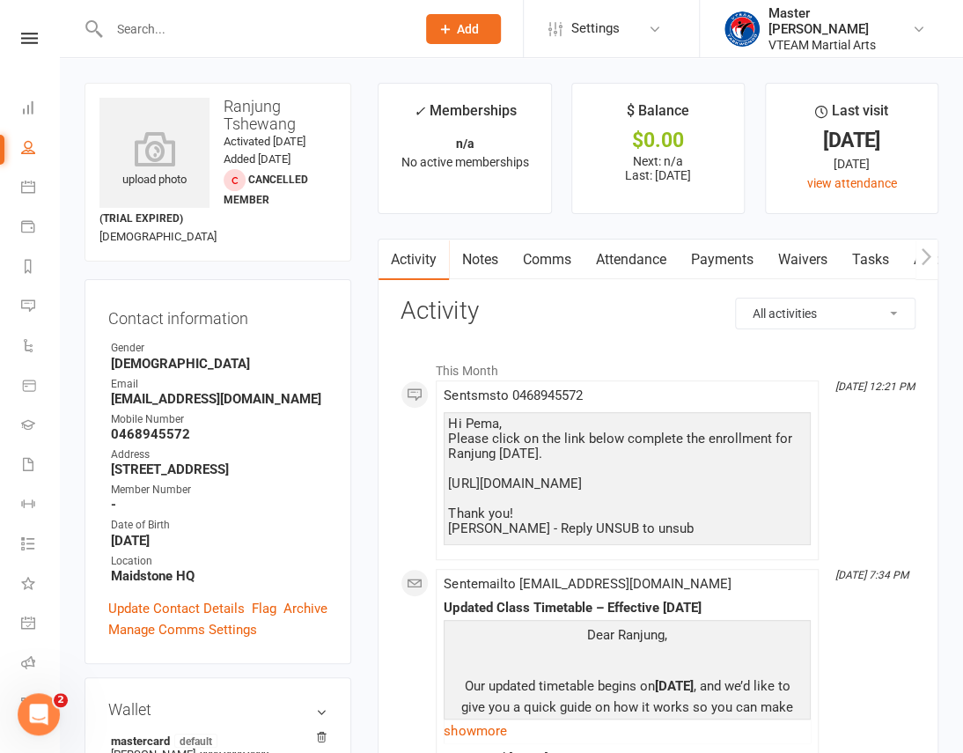
scroll to position [79, 0]
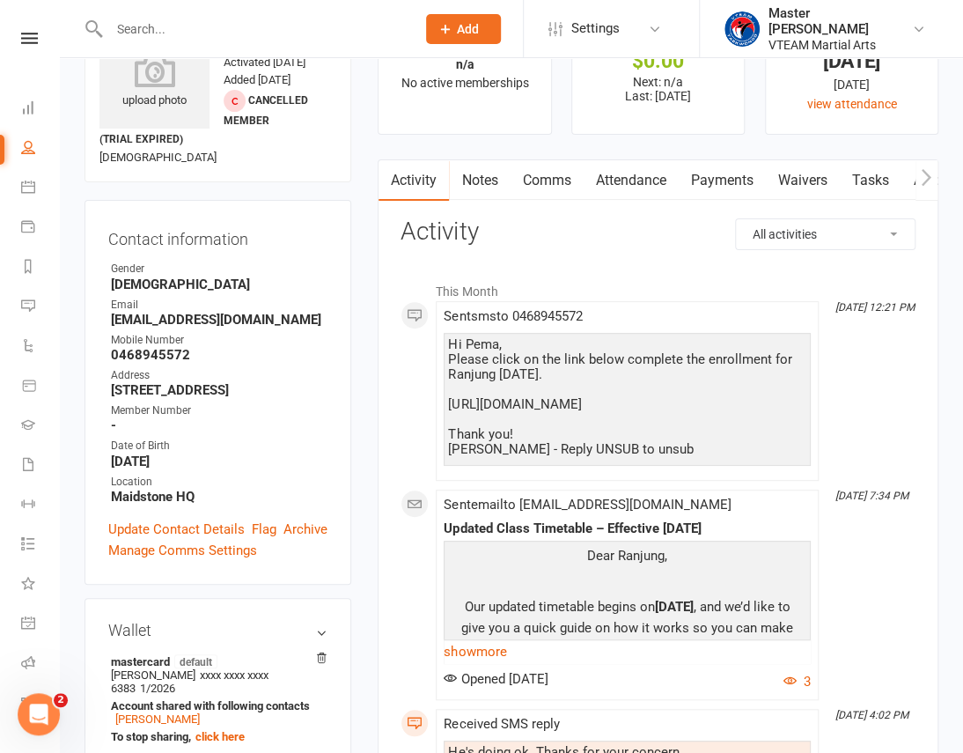
click at [550, 182] on link "Comms" at bounding box center [546, 180] width 73 height 40
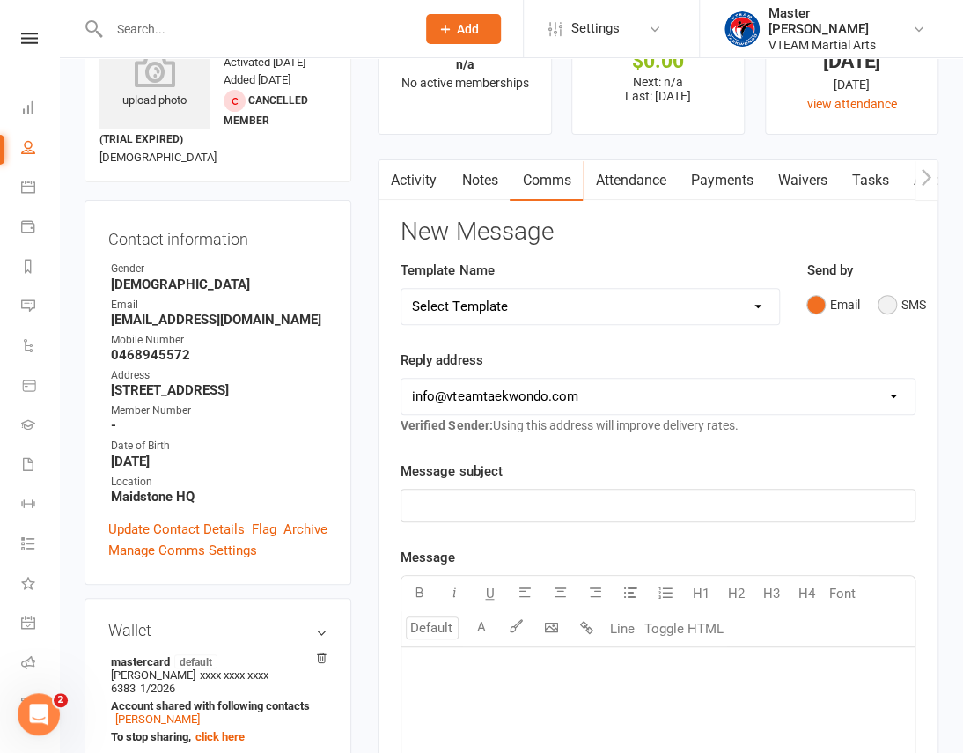
click at [899, 298] on button "SMS" at bounding box center [902, 304] width 48 height 33
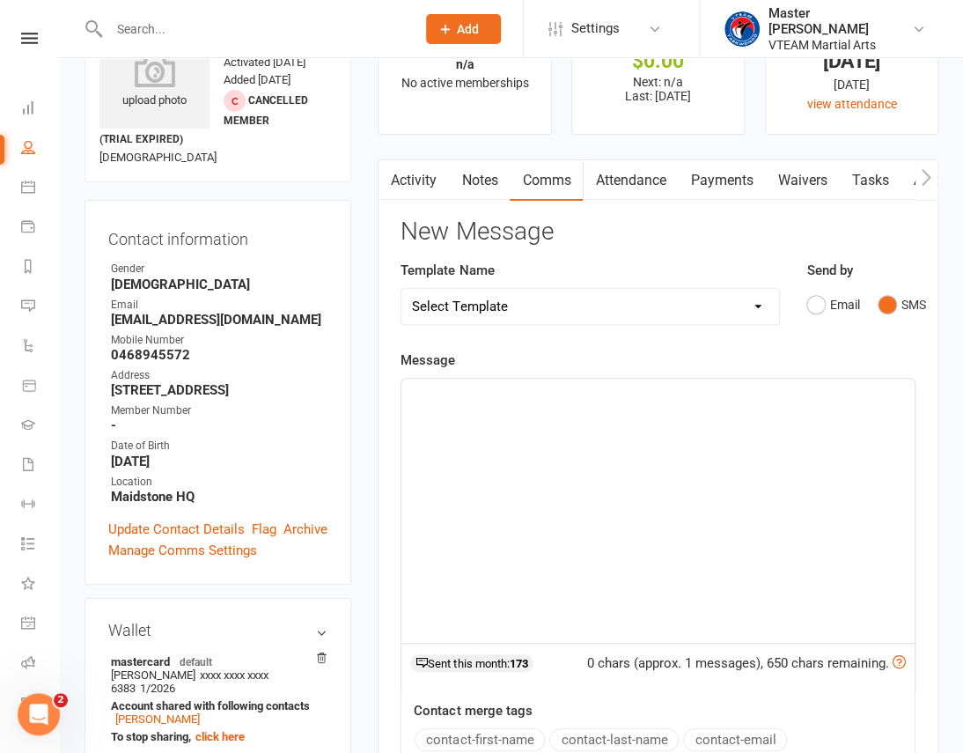
click at [791, 498] on div "﻿" at bounding box center [657, 511] width 513 height 264
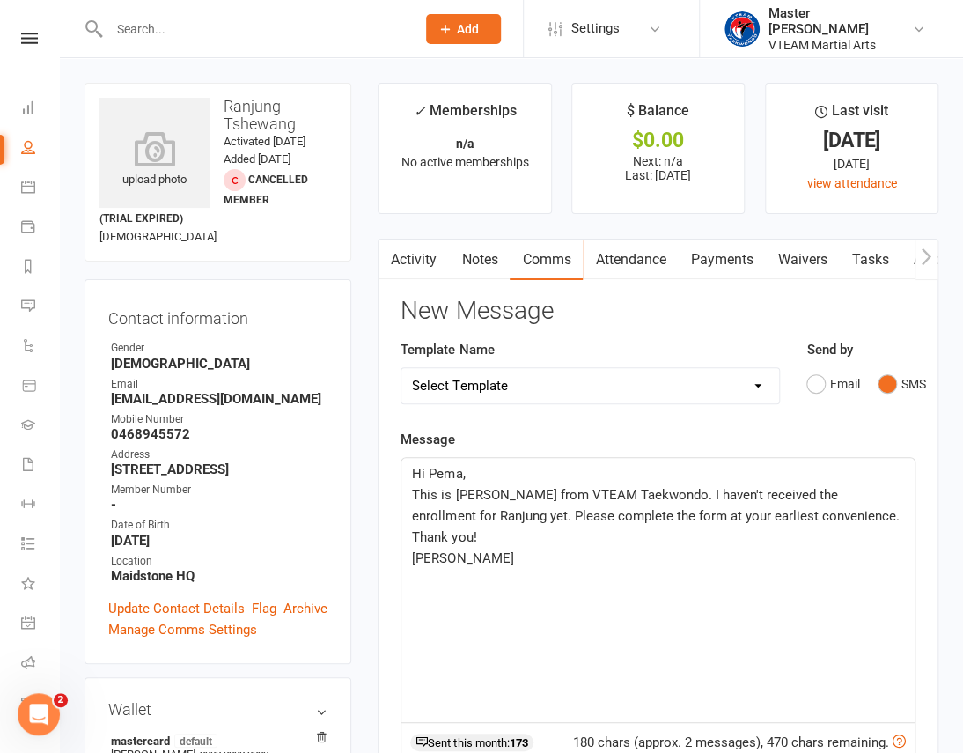
click at [553, 584] on div "Hi Pema, This is Eric from VTEAM Taekwondo. I haven't received the enrollment f…" at bounding box center [657, 590] width 513 height 264
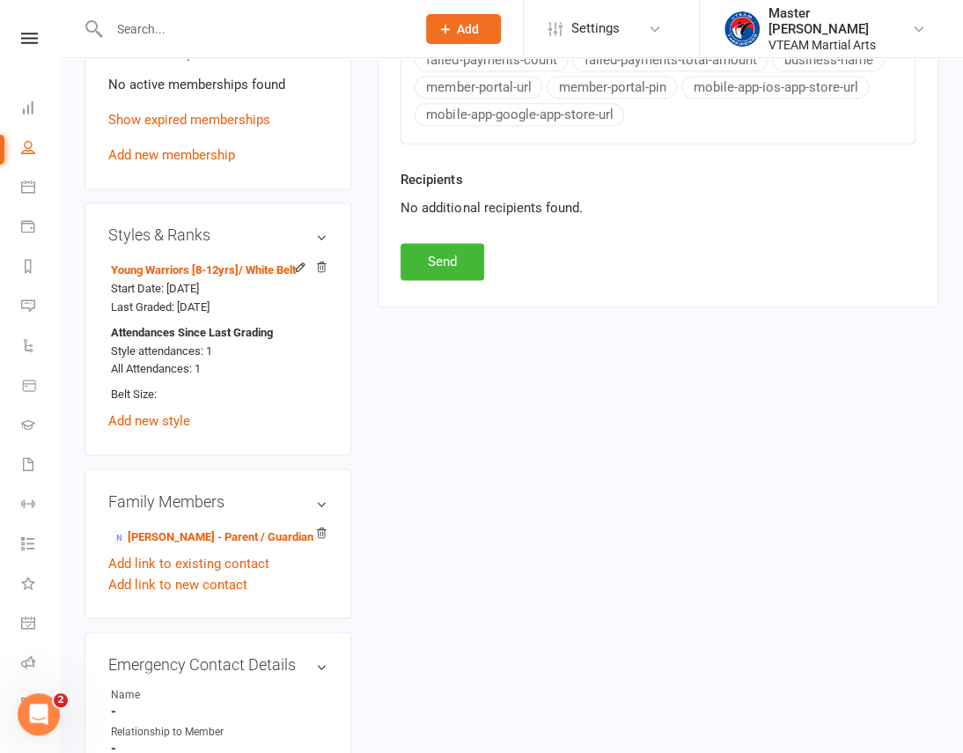
scroll to position [1040, 0]
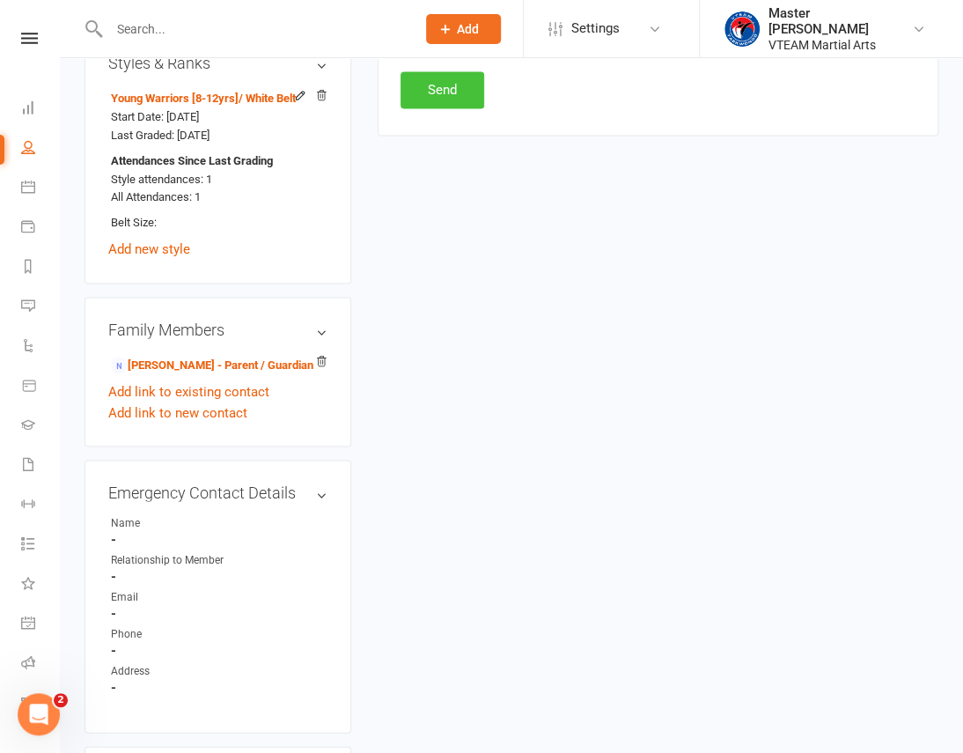
click at [448, 93] on button "Send" at bounding box center [443, 89] width 84 height 37
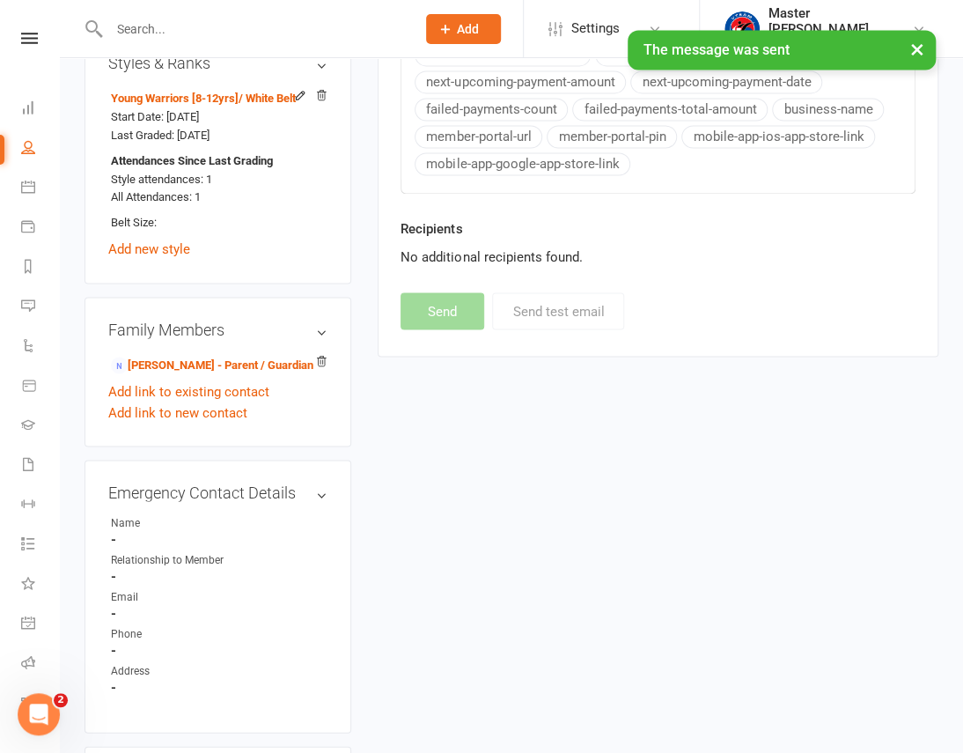
click at [24, 30] on div "× The message was sent" at bounding box center [470, 30] width 940 height 0
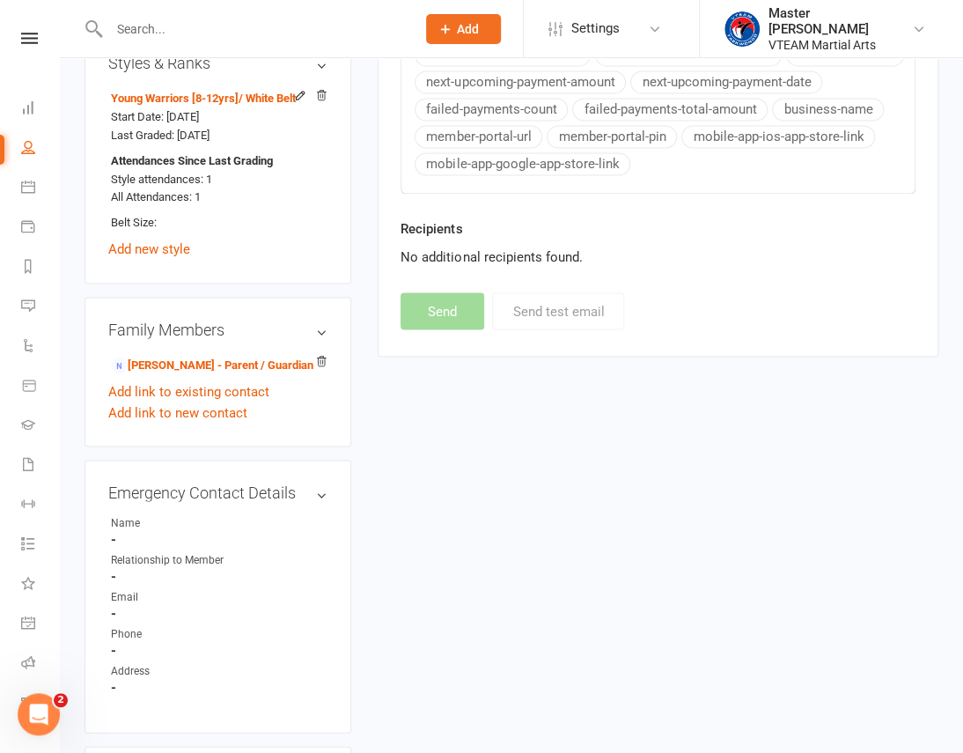
click at [32, 42] on link at bounding box center [29, 38] width 63 height 11
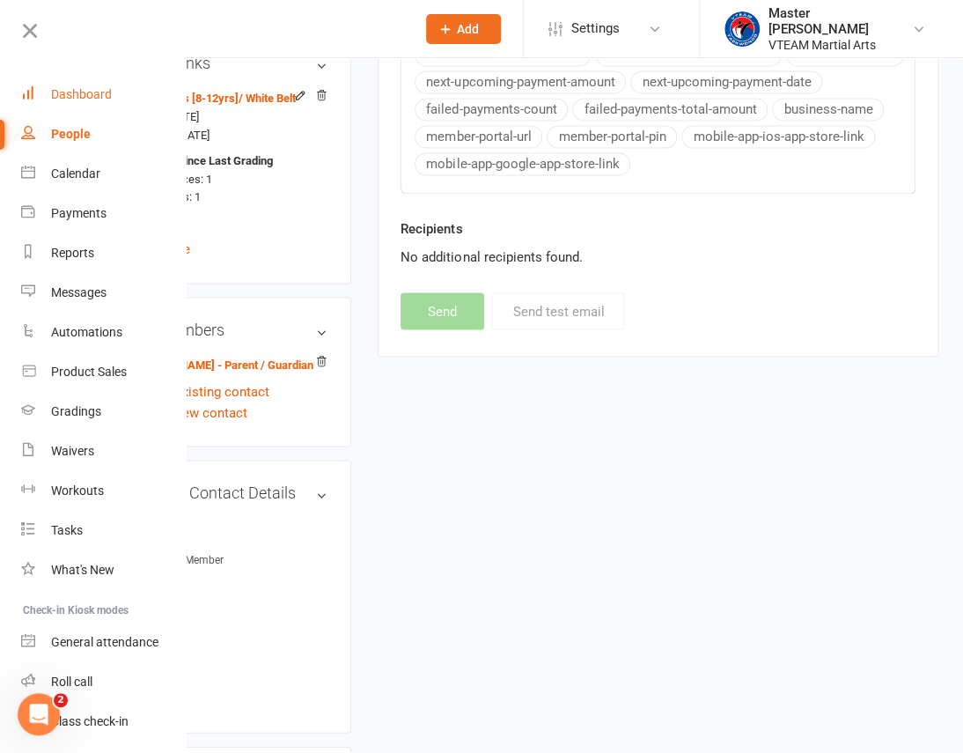
click at [71, 85] on link "Dashboard" at bounding box center [104, 95] width 166 height 40
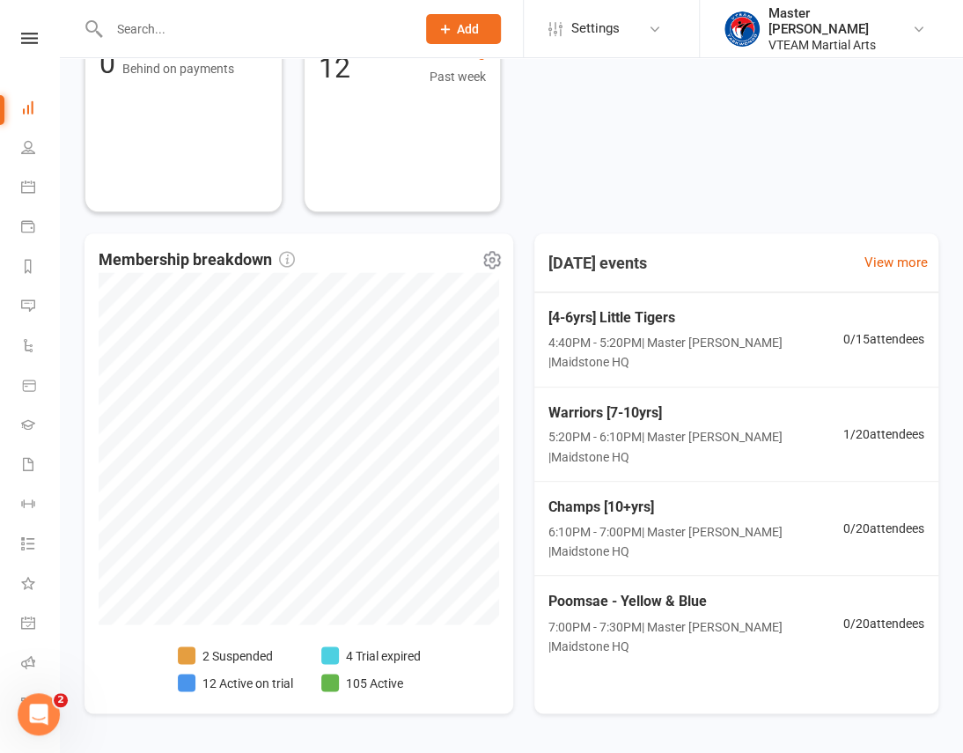
scroll to position [760, 0]
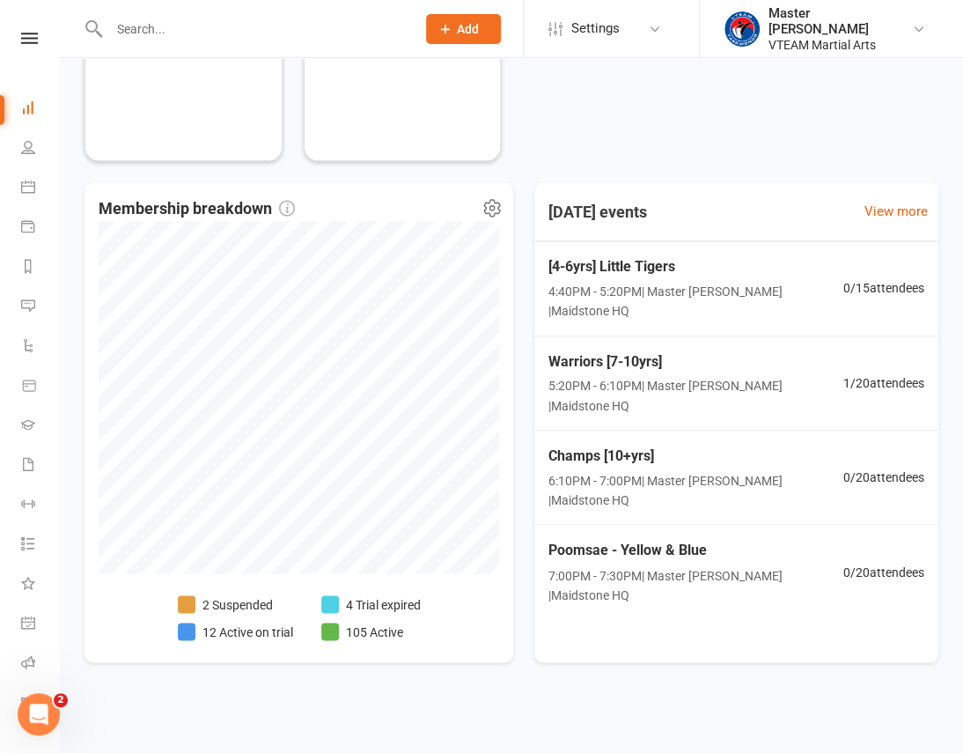
click at [386, 625] on li "105 Active" at bounding box center [370, 630] width 99 height 19
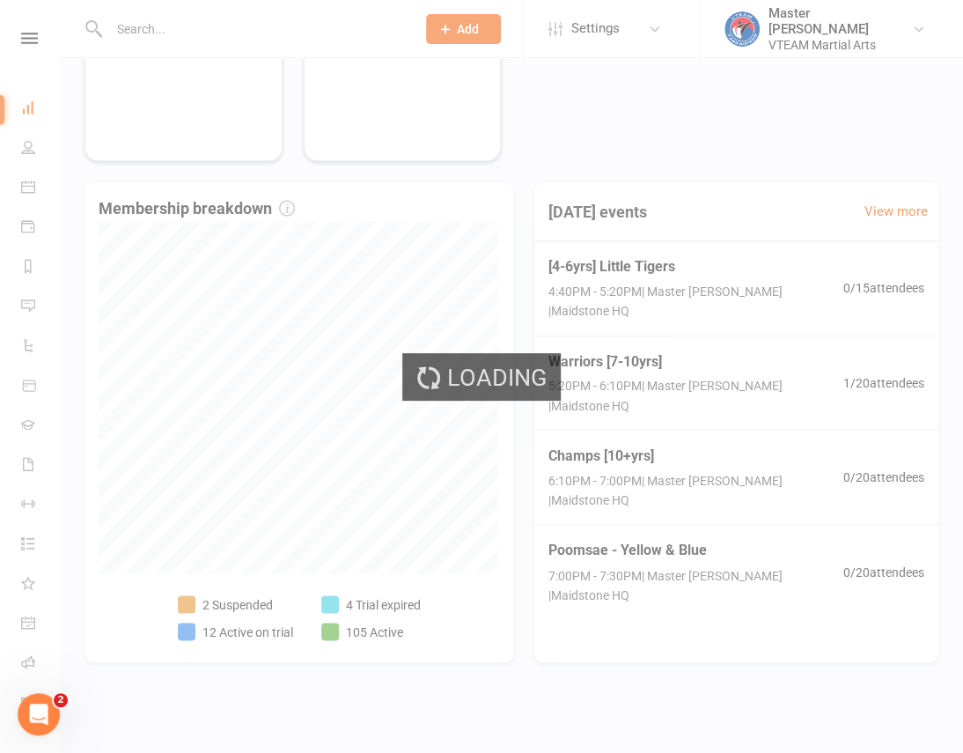
select select "no_trial"
select select "100"
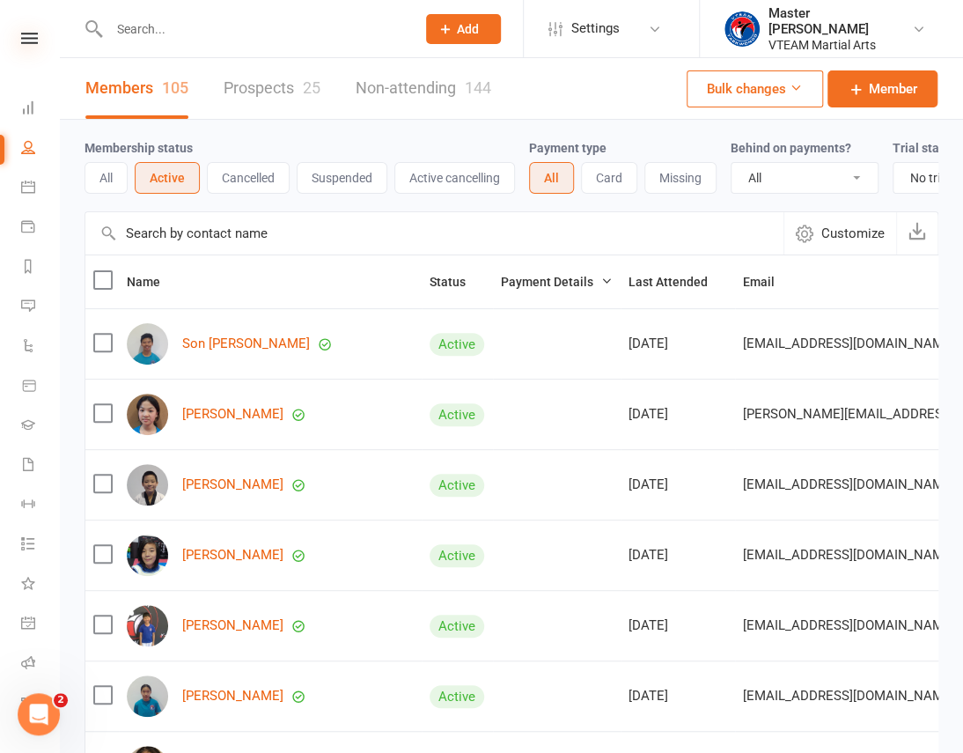
click at [26, 35] on icon at bounding box center [29, 38] width 17 height 11
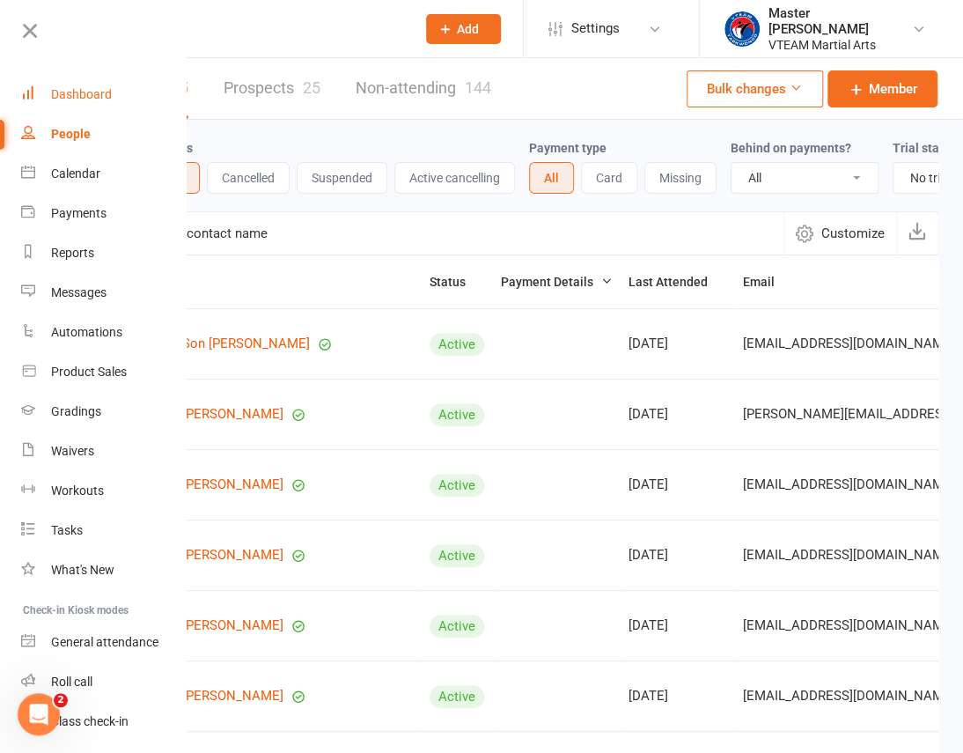
click at [102, 97] on div "Dashboard" at bounding box center [81, 94] width 61 height 14
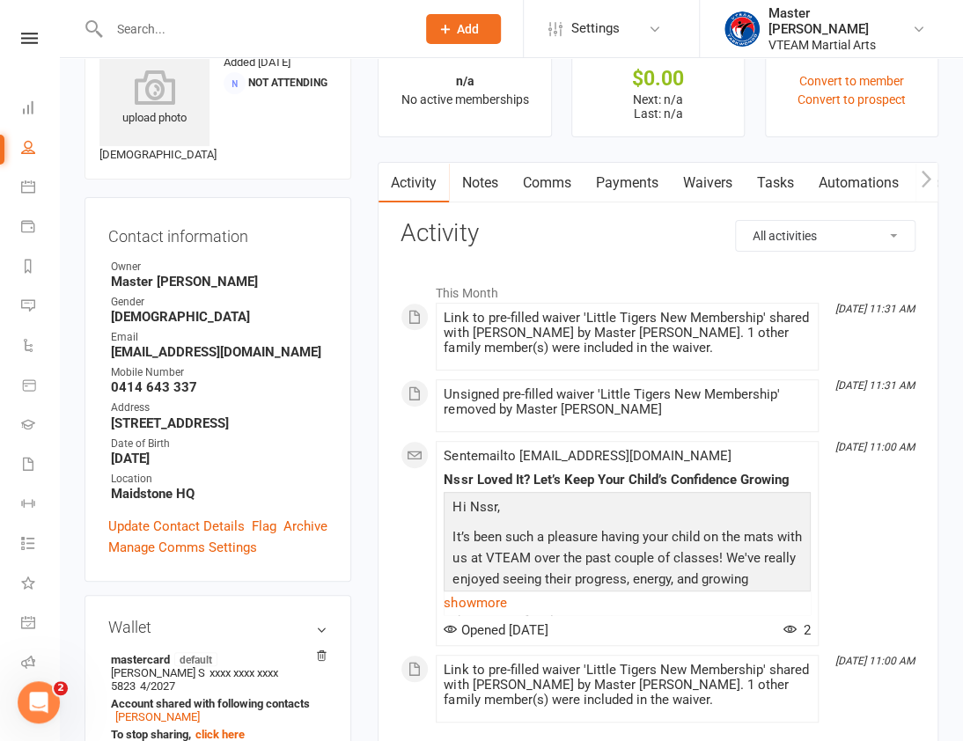
scroll to position [79, 0]
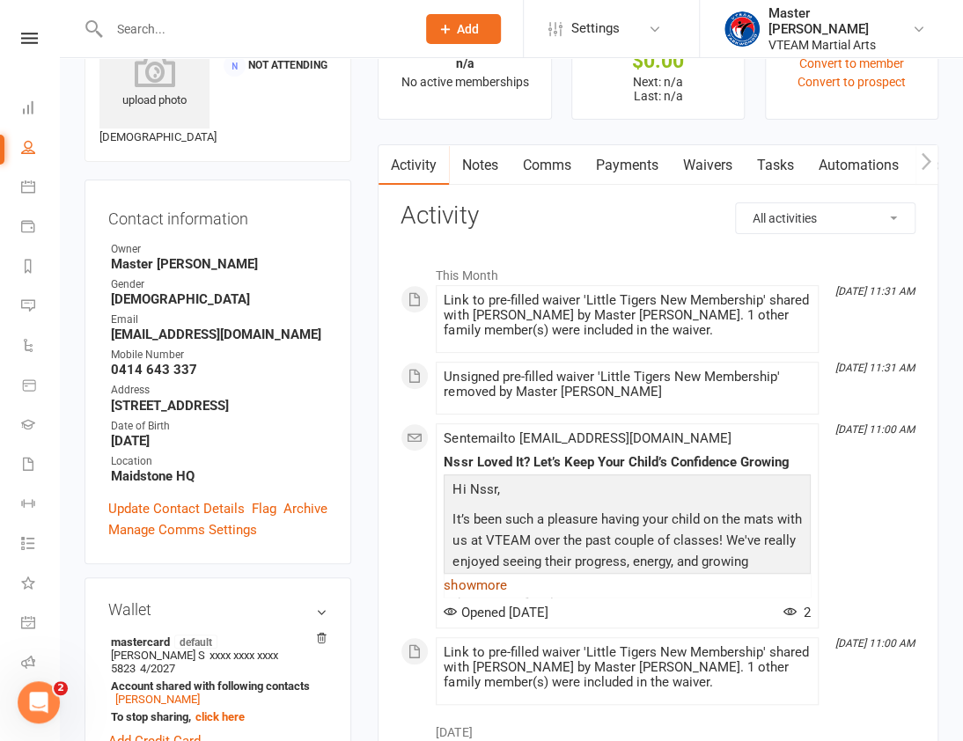
click at [491, 580] on link "show more" at bounding box center [627, 585] width 367 height 25
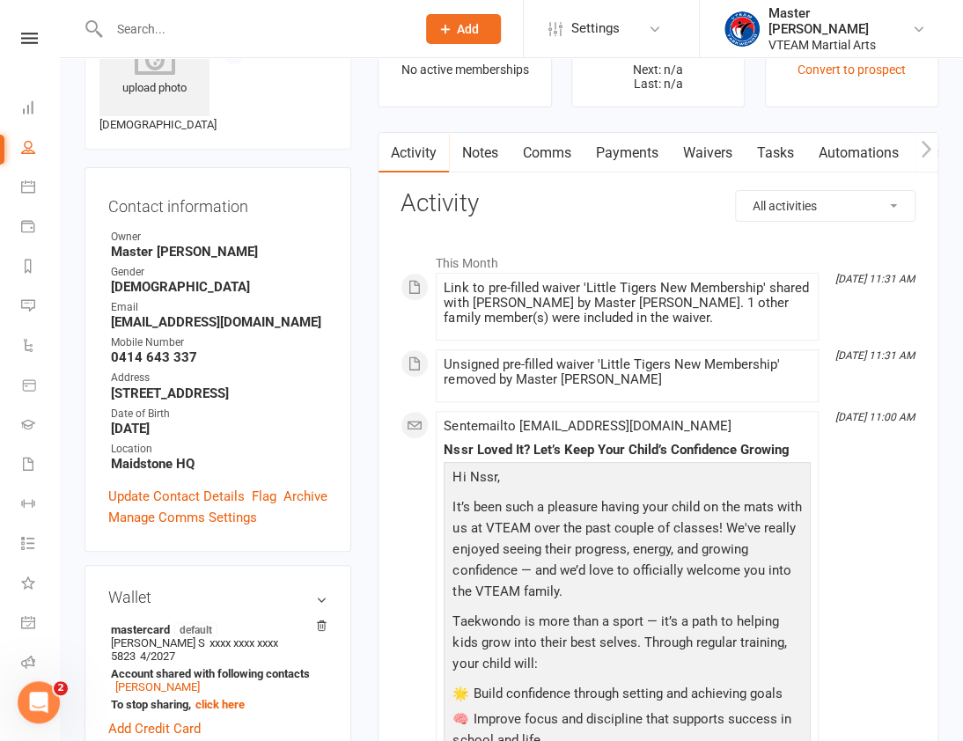
scroll to position [239, 0]
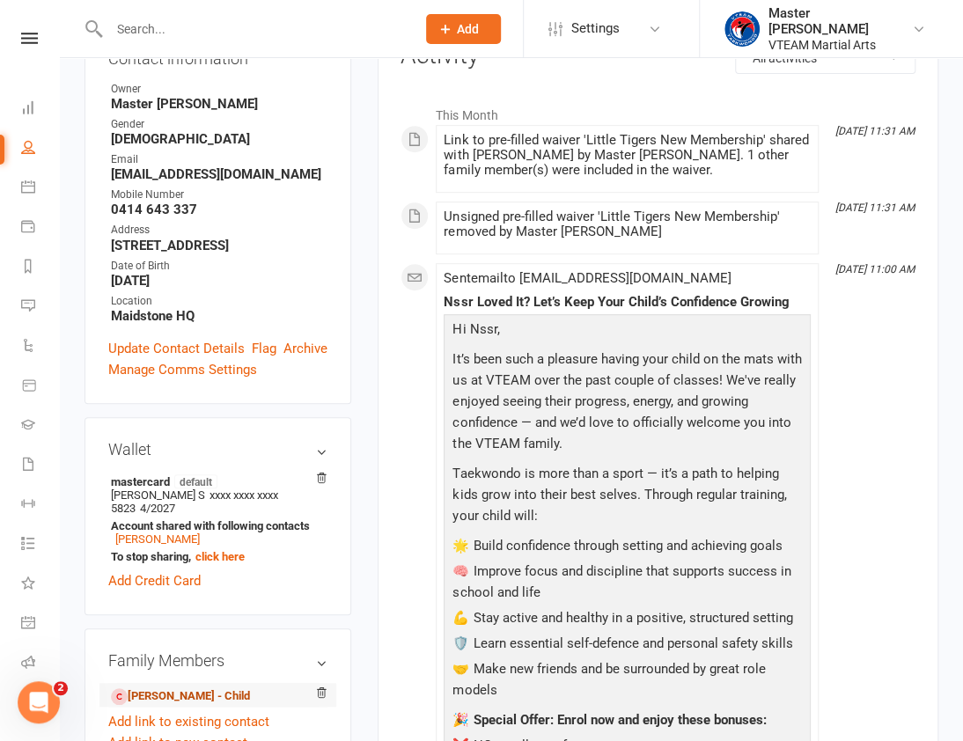
click at [184, 688] on link "[PERSON_NAME] - Child" at bounding box center [180, 697] width 139 height 18
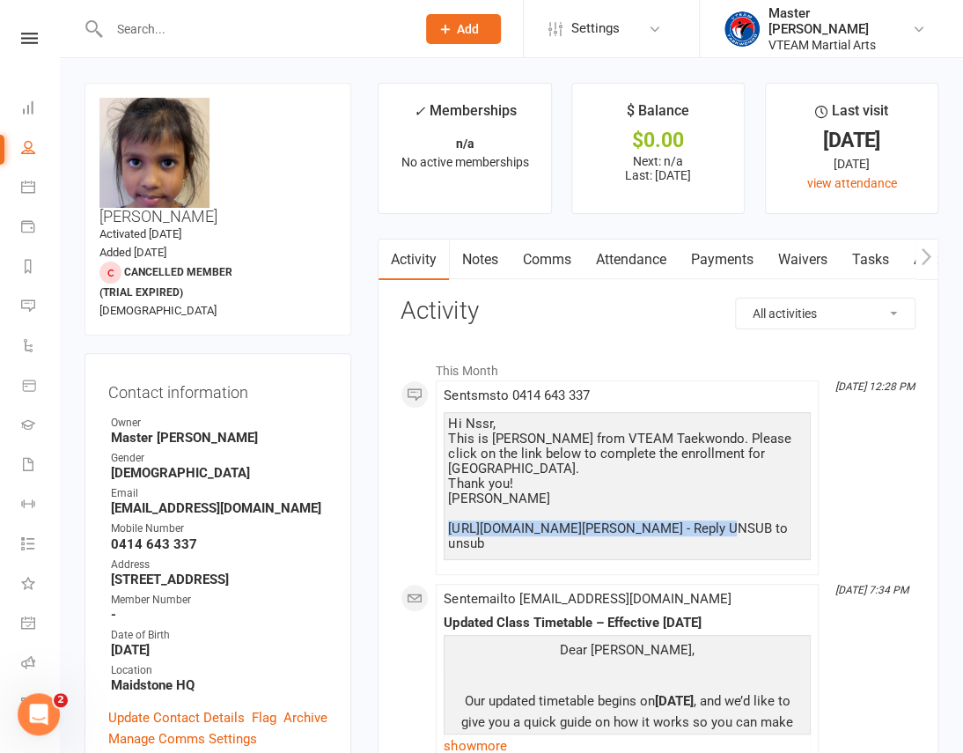
drag, startPoint x: 697, startPoint y: 514, endPoint x: 439, endPoint y: 518, distance: 258.0
click at [439, 518] on li "[DATE] 12:28 PM Sent sms to [PHONE_NUMBER] Hi Nssr, This is [PERSON_NAME] from …" at bounding box center [627, 477] width 383 height 195
copy div "[URL][DOMAIN_NAME][PERSON_NAME]"
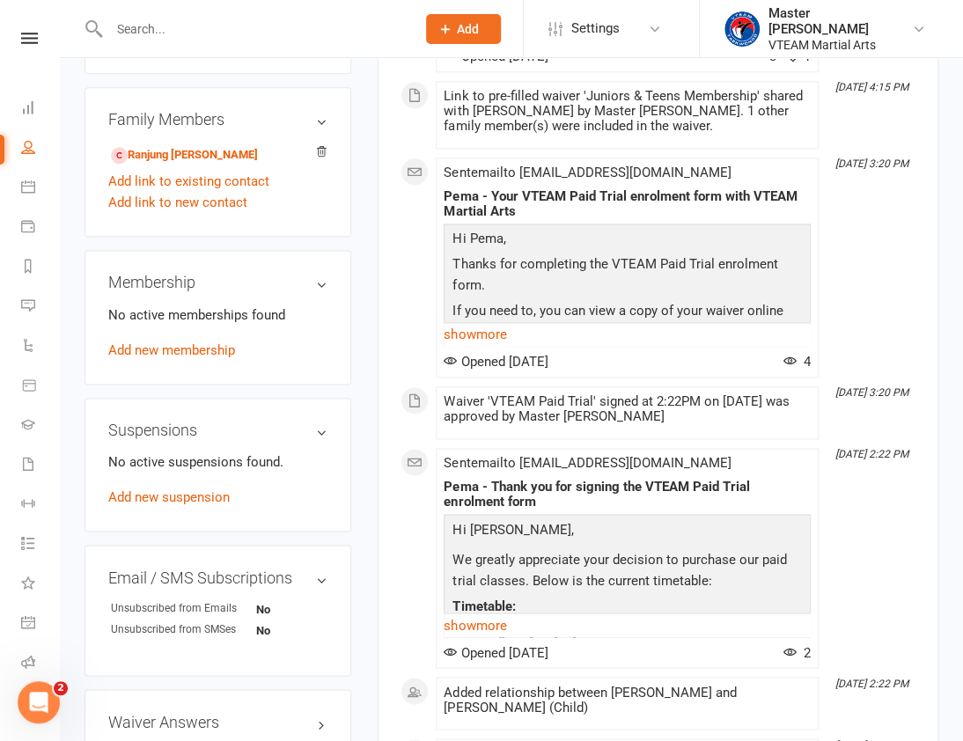
scroll to position [720, 0]
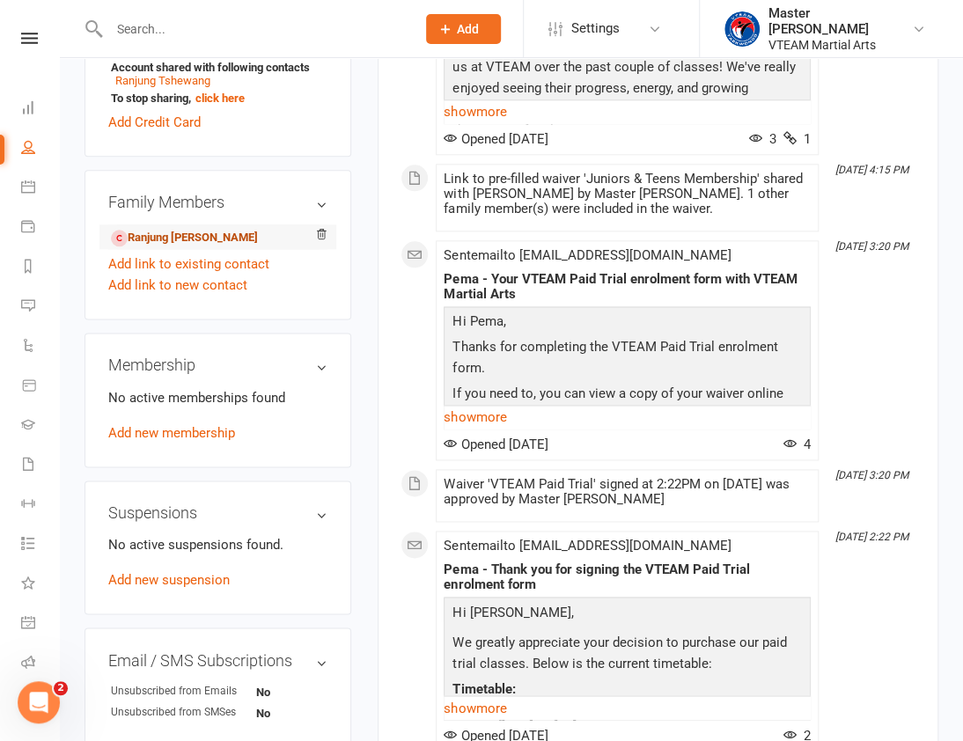
click at [184, 229] on link "Ranjung Tshewang - Child" at bounding box center [184, 238] width 147 height 18
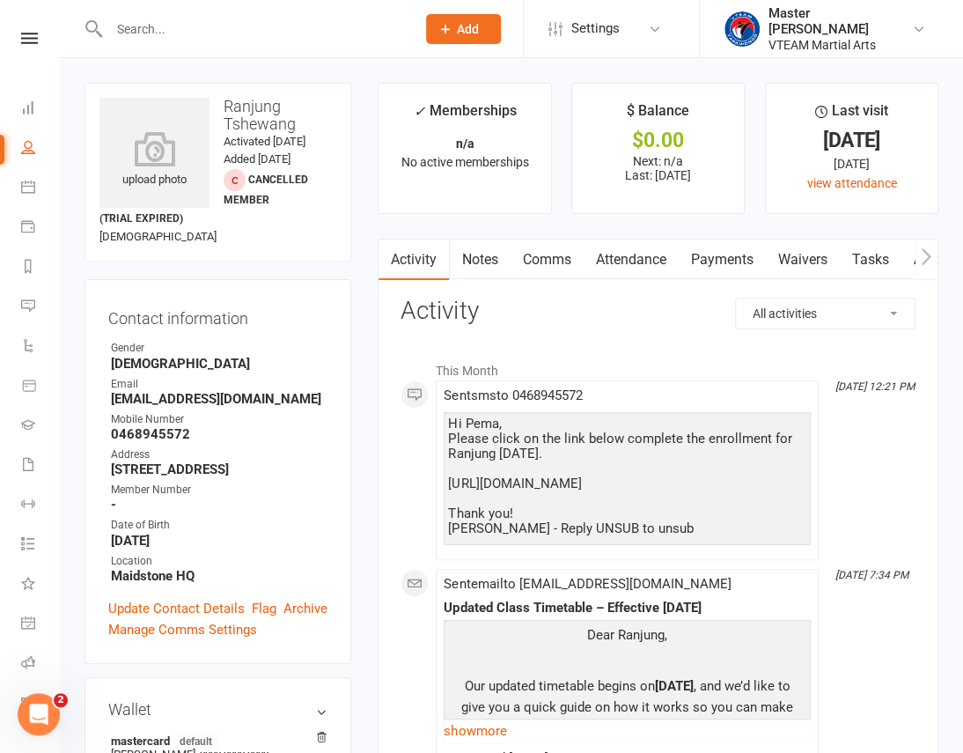
drag, startPoint x: 739, startPoint y: 484, endPoint x: 430, endPoint y: 489, distance: 308.1
copy div "https://vteamtaekwondo.link/ranjung-enrollment"
